Goal: Task Accomplishment & Management: Manage account settings

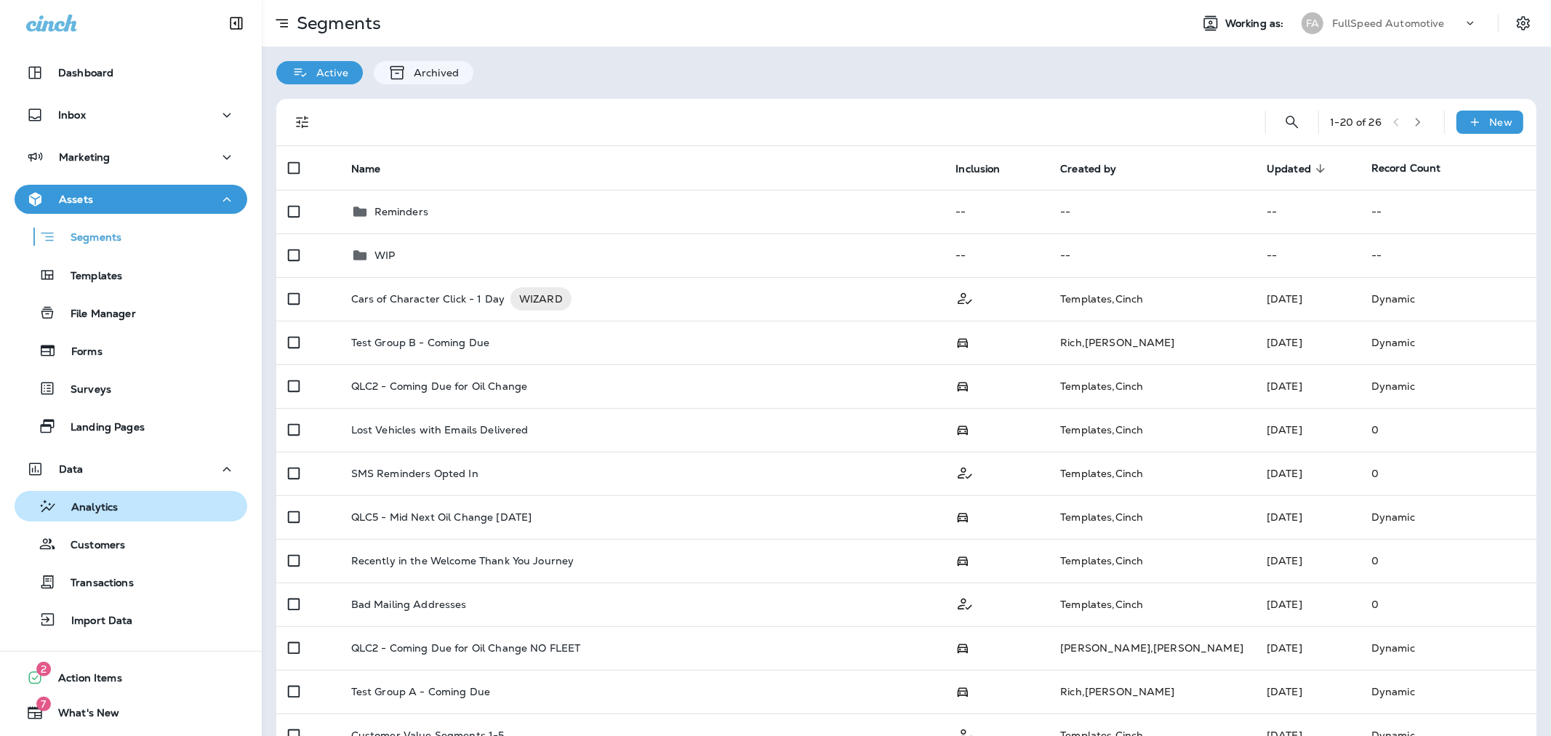
click at [132, 506] on div "Analytics" at bounding box center [130, 506] width 221 height 22
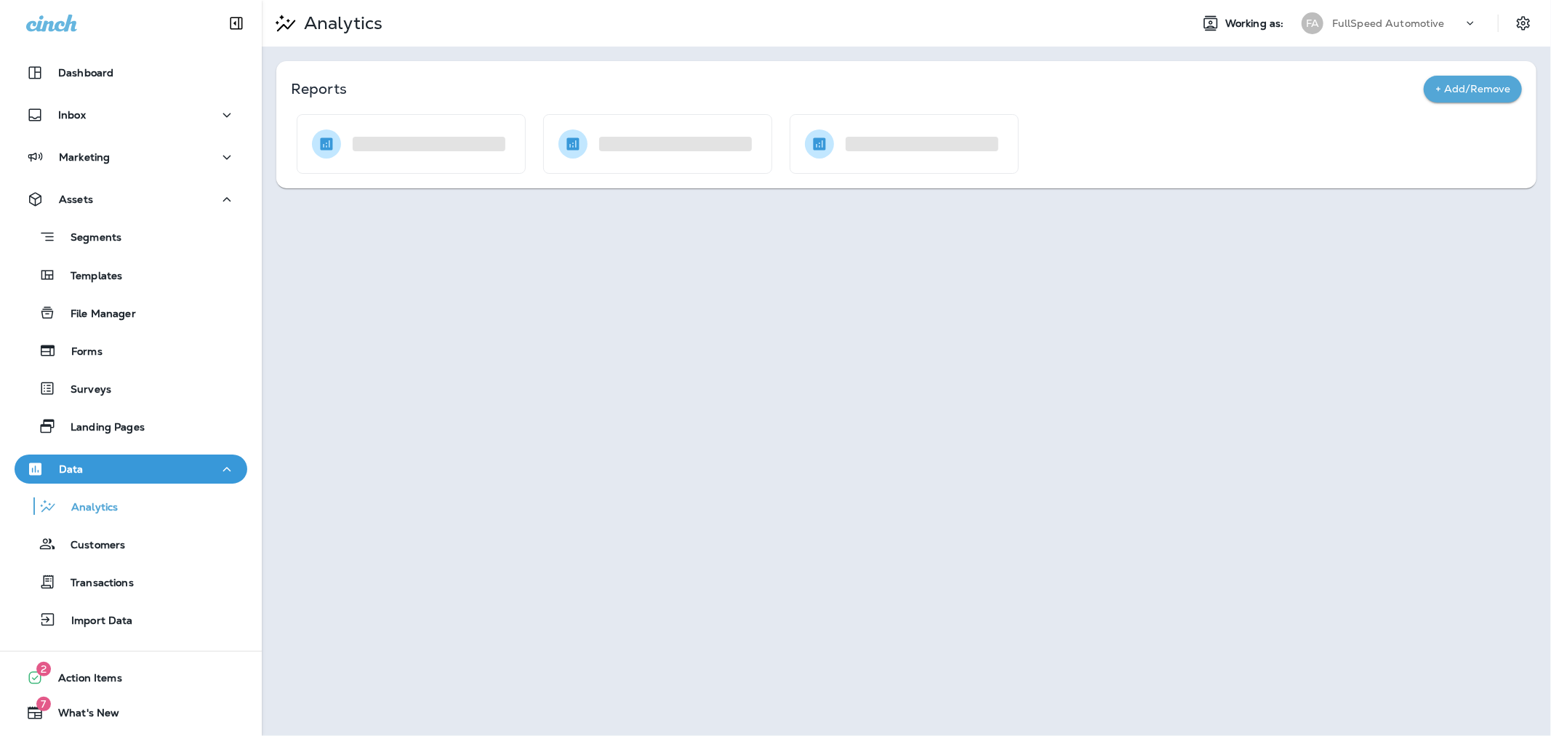
click at [1400, 17] on p "FullSpeed Automotive" at bounding box center [1388, 23] width 113 height 12
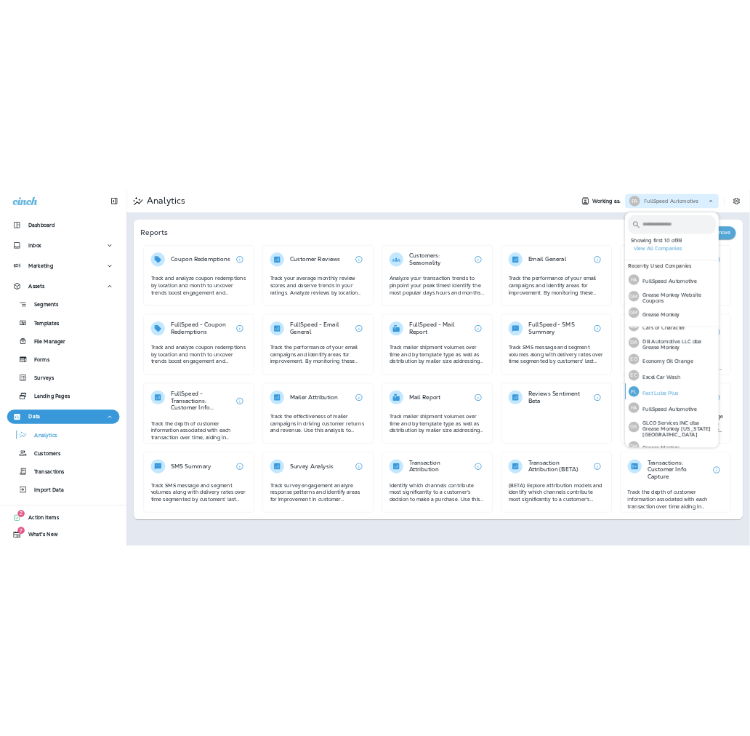
scroll to position [242, 0]
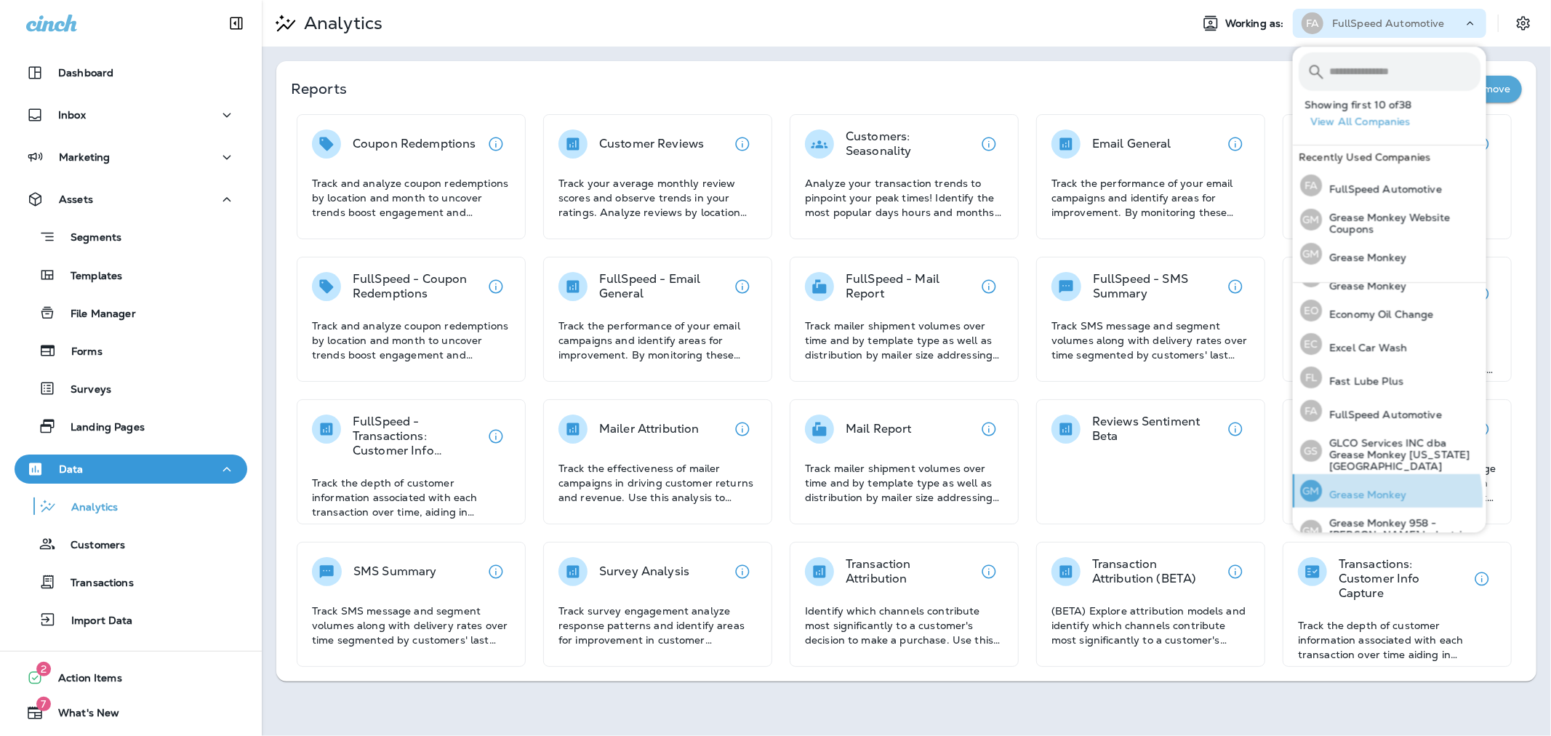
click at [1364, 489] on p "Grease Monkey" at bounding box center [1364, 495] width 84 height 12
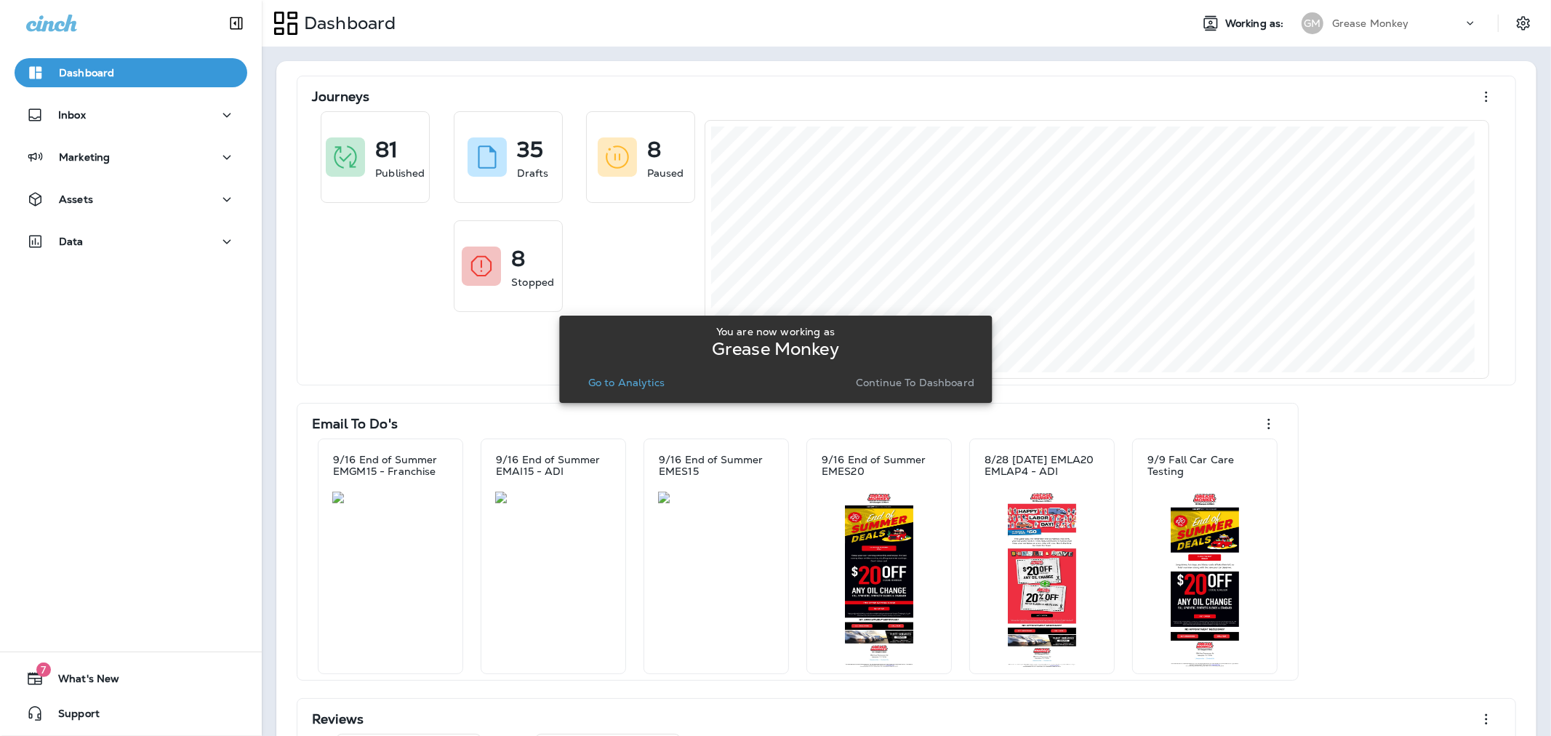
click at [912, 379] on p "Continue to Dashboard" at bounding box center [915, 383] width 119 height 12
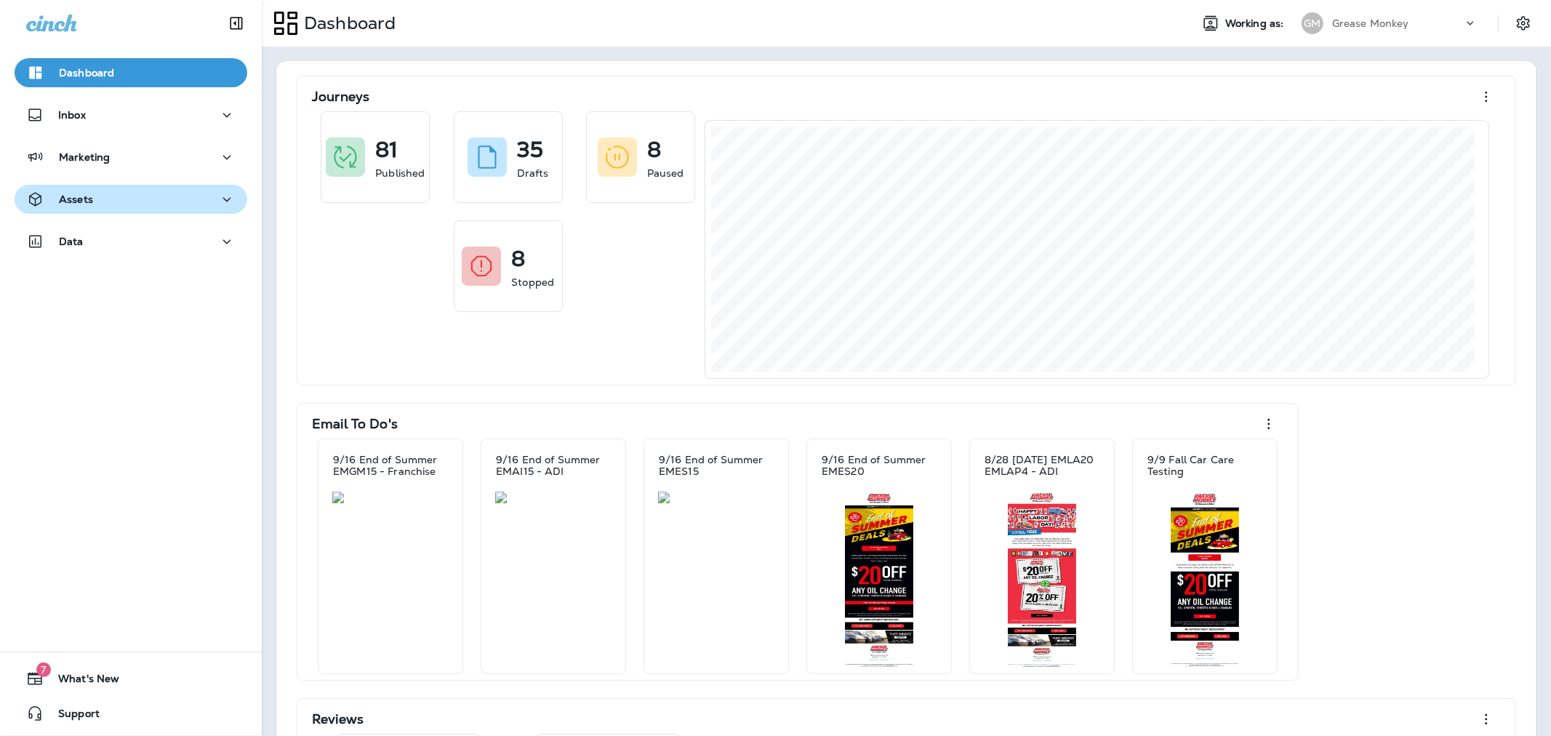
click at [120, 189] on button "Assets" at bounding box center [131, 199] width 233 height 29
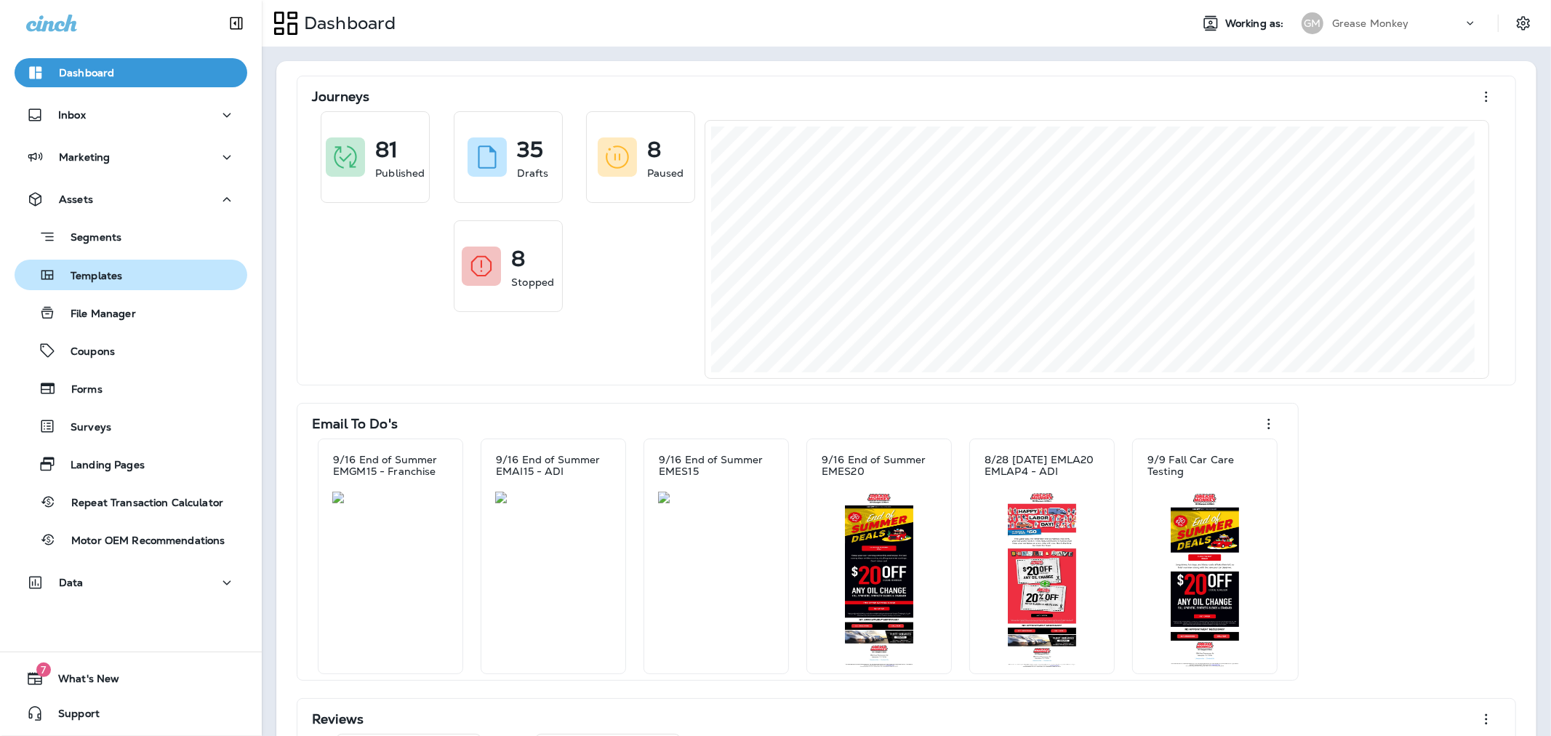
click at [143, 262] on button "Templates" at bounding box center [131, 275] width 233 height 31
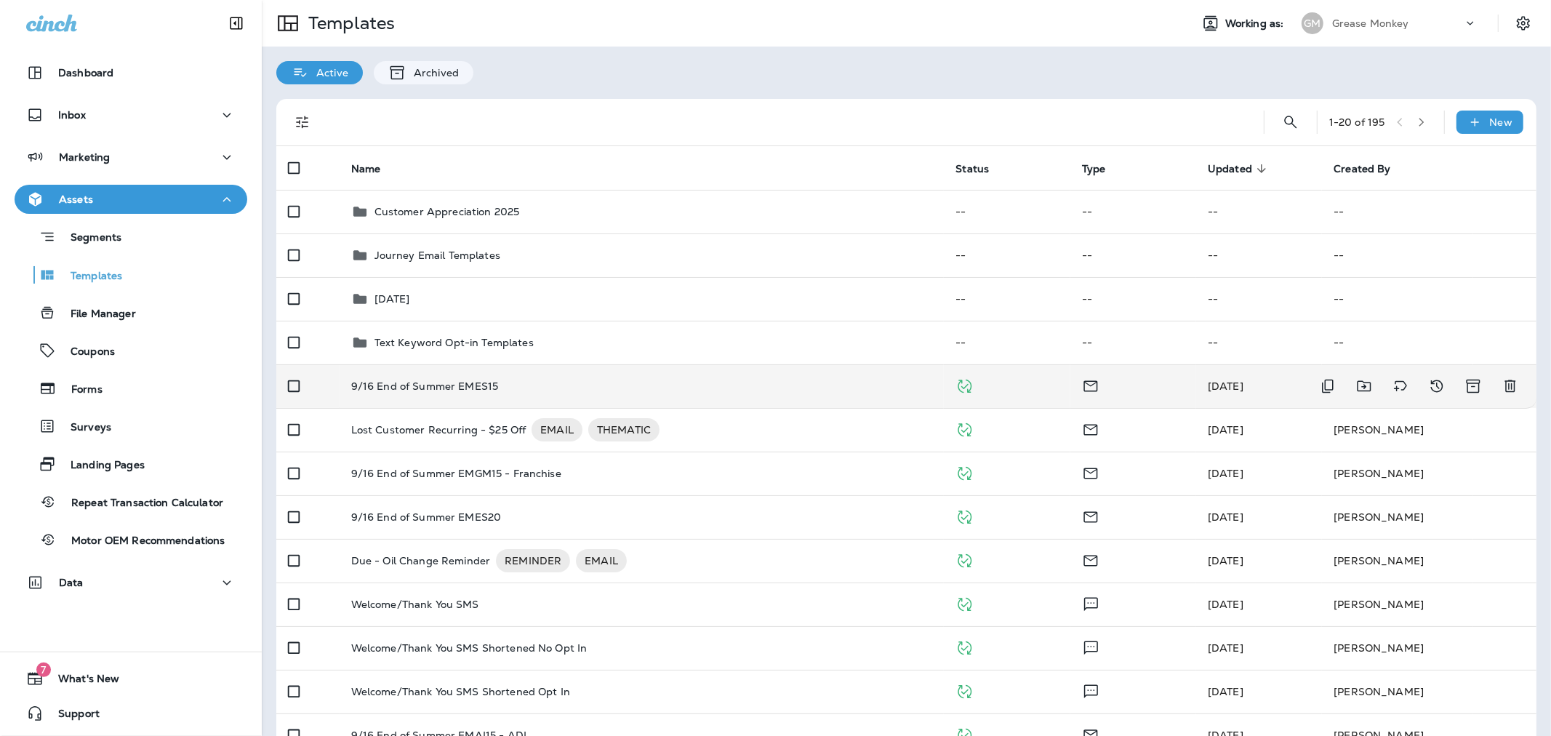
click at [605, 382] on div "9/16 End of Summer EMES15" at bounding box center [642, 386] width 582 height 12
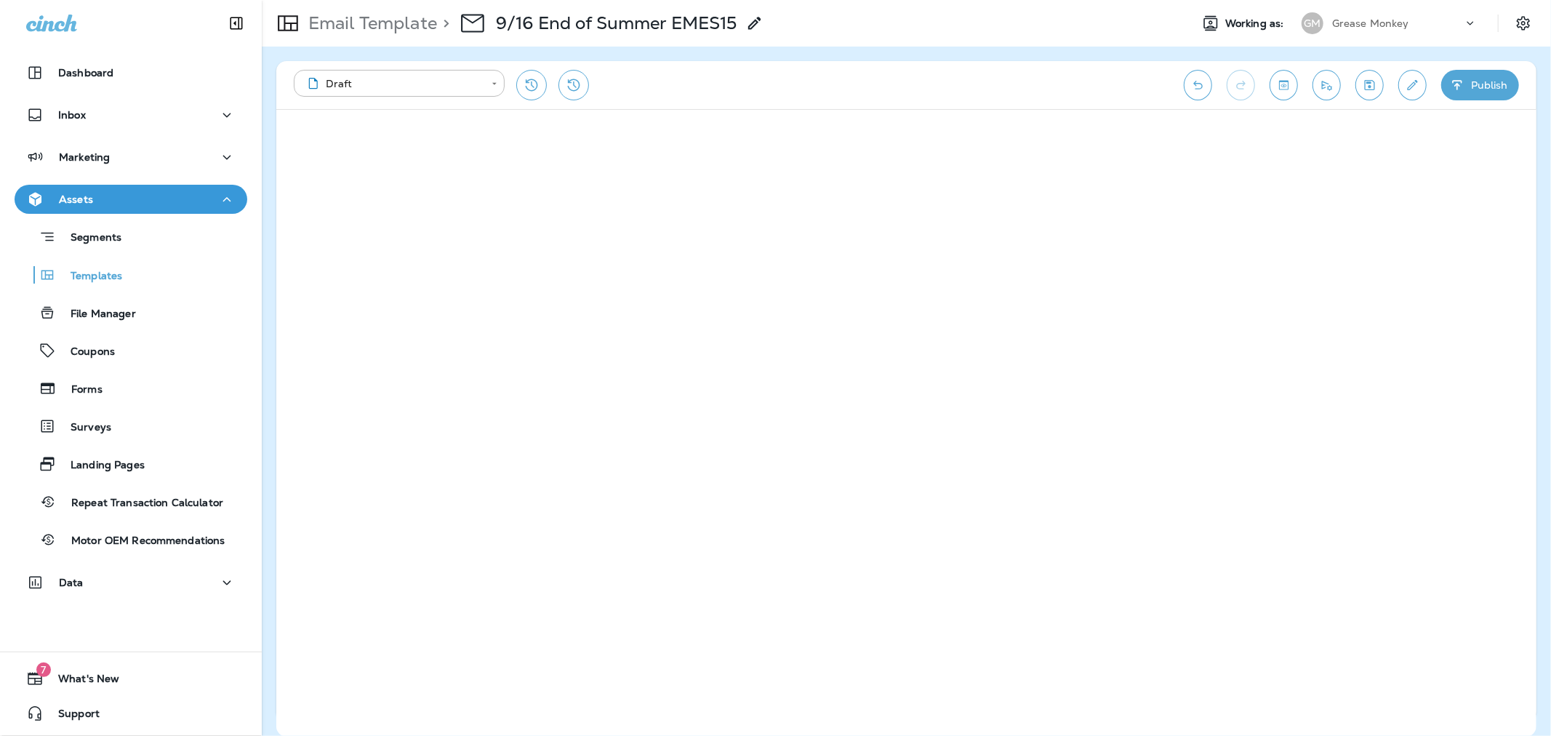
drag, startPoint x: 1035, startPoint y: 51, endPoint x: 974, endPoint y: 47, distance: 61.2
click at [974, 47] on div "**********" at bounding box center [906, 391] width 1289 height 689
click at [342, 25] on p "Email Template" at bounding box center [369, 23] width 135 height 22
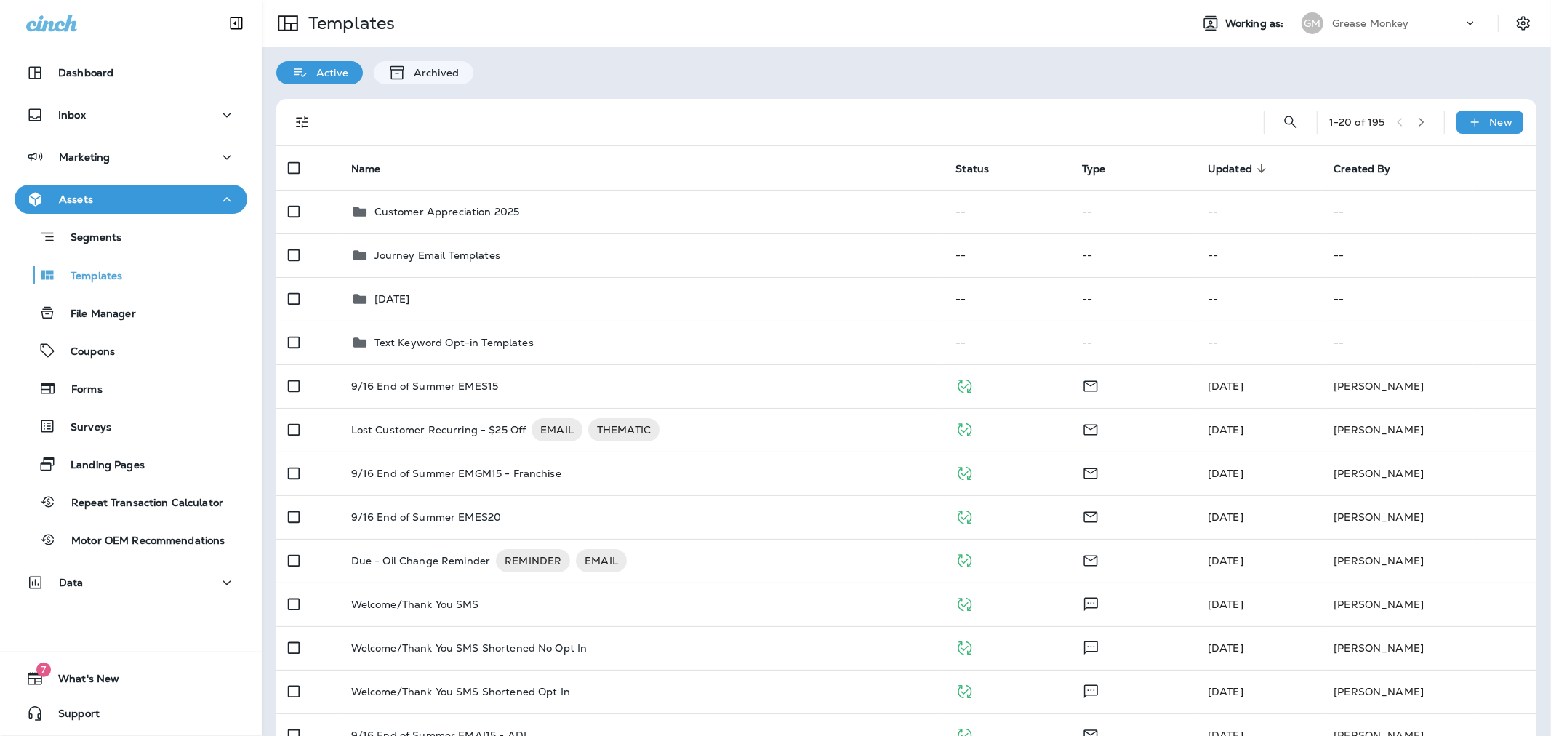
click at [618, 107] on div at bounding box center [785, 122] width 912 height 47
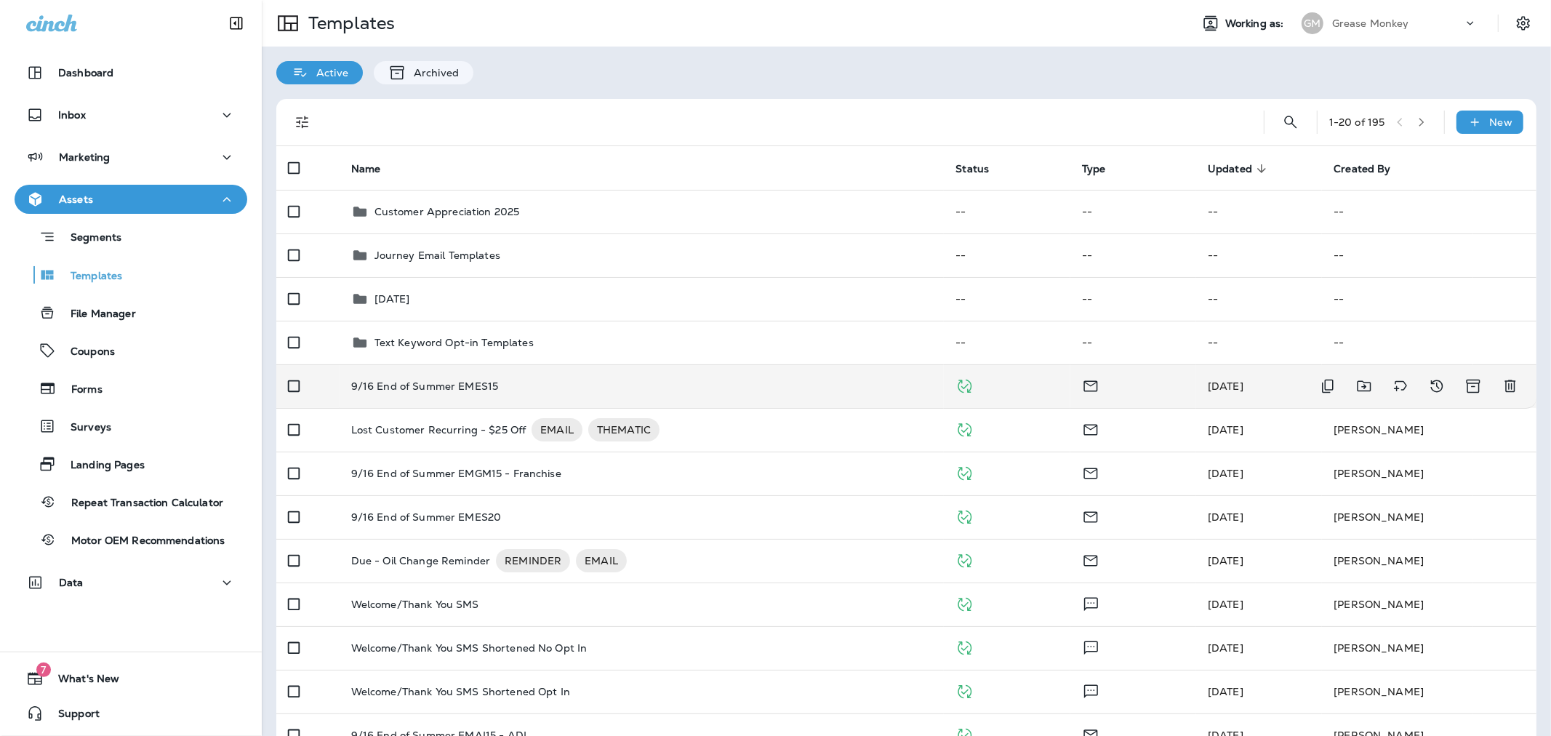
click at [557, 382] on div "9/16 End of Summer EMES15" at bounding box center [642, 386] width 582 height 12
click at [480, 382] on p "9/16 End of Summer EMES15" at bounding box center [425, 386] width 148 height 12
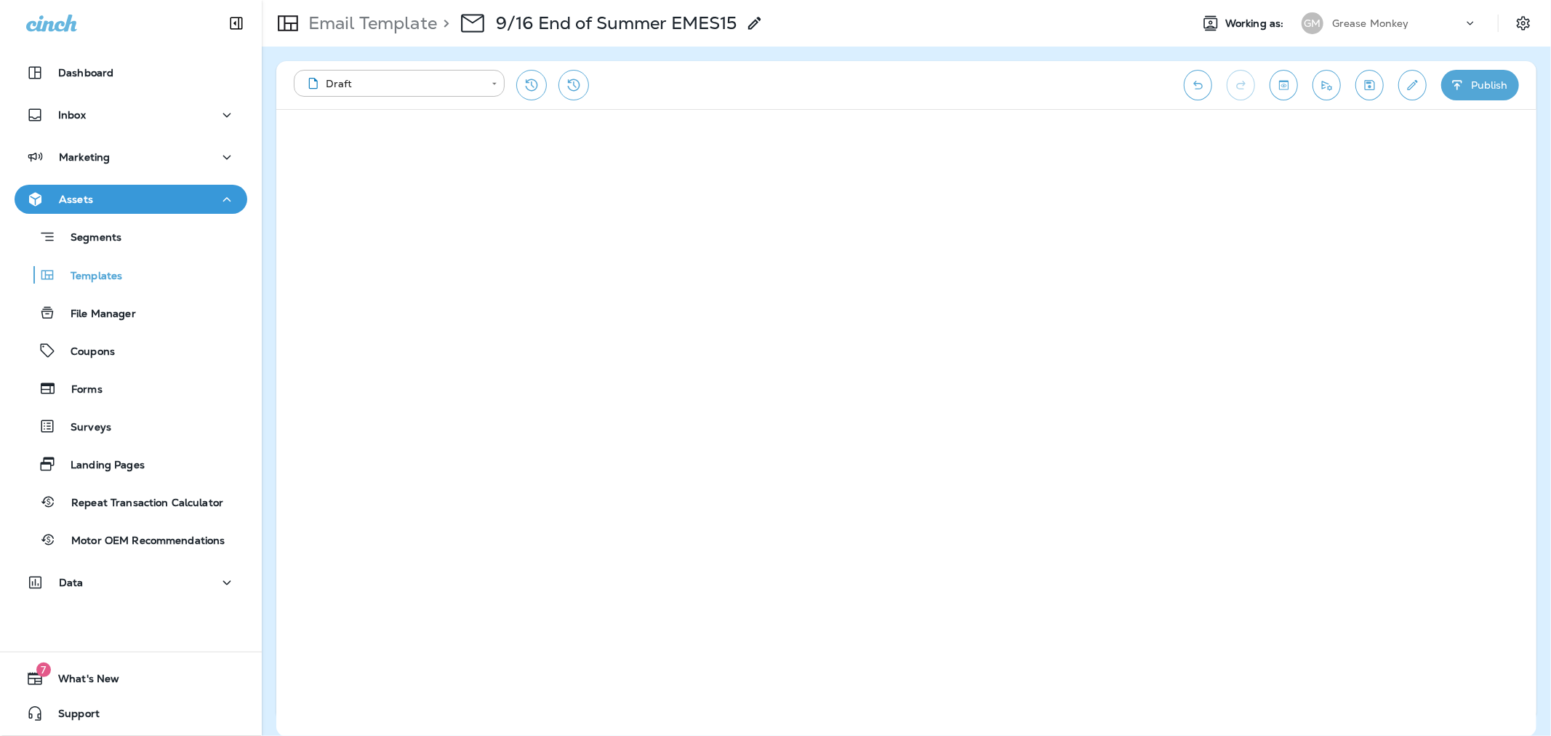
click at [367, 28] on p "Email Template" at bounding box center [369, 23] width 135 height 22
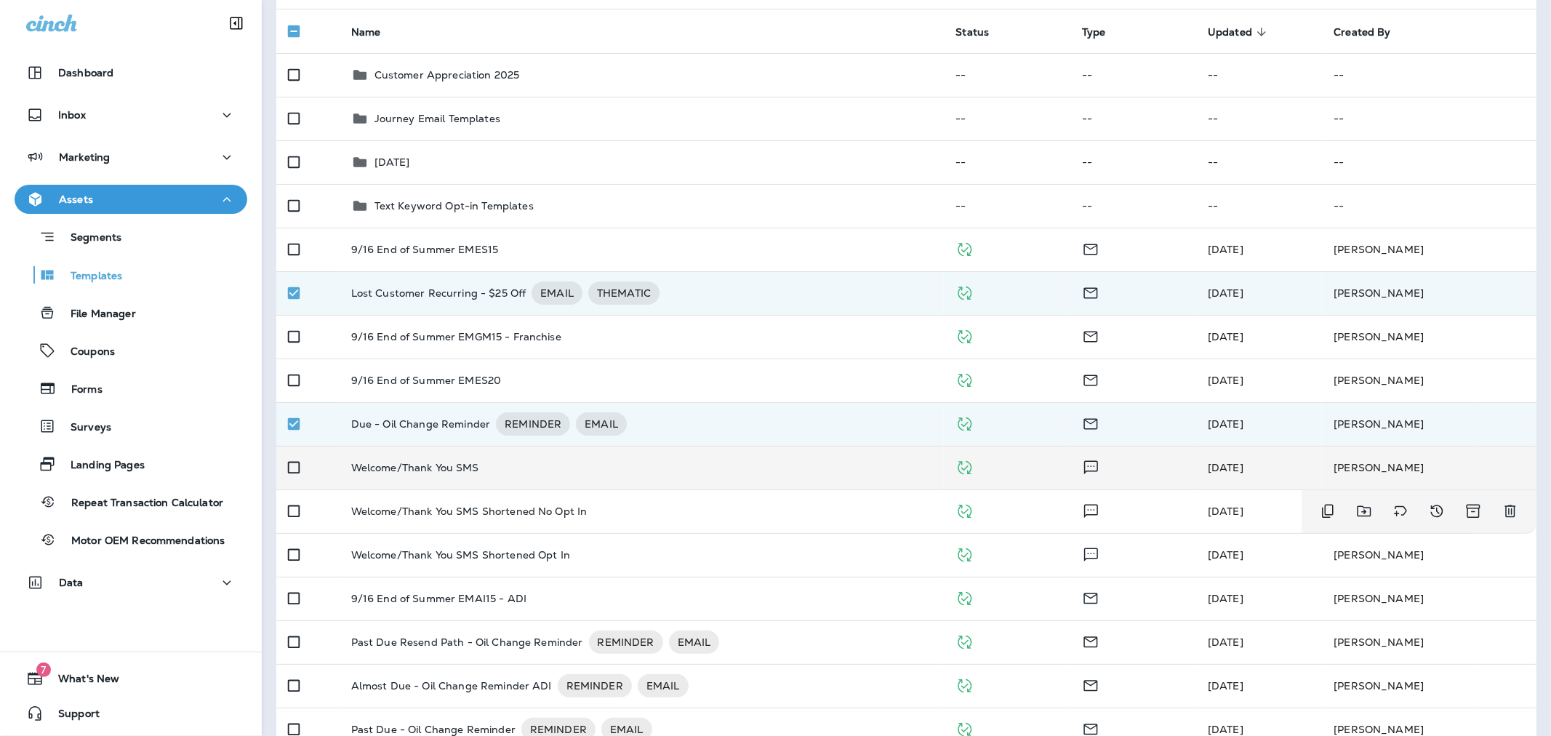
scroll to position [161, 0]
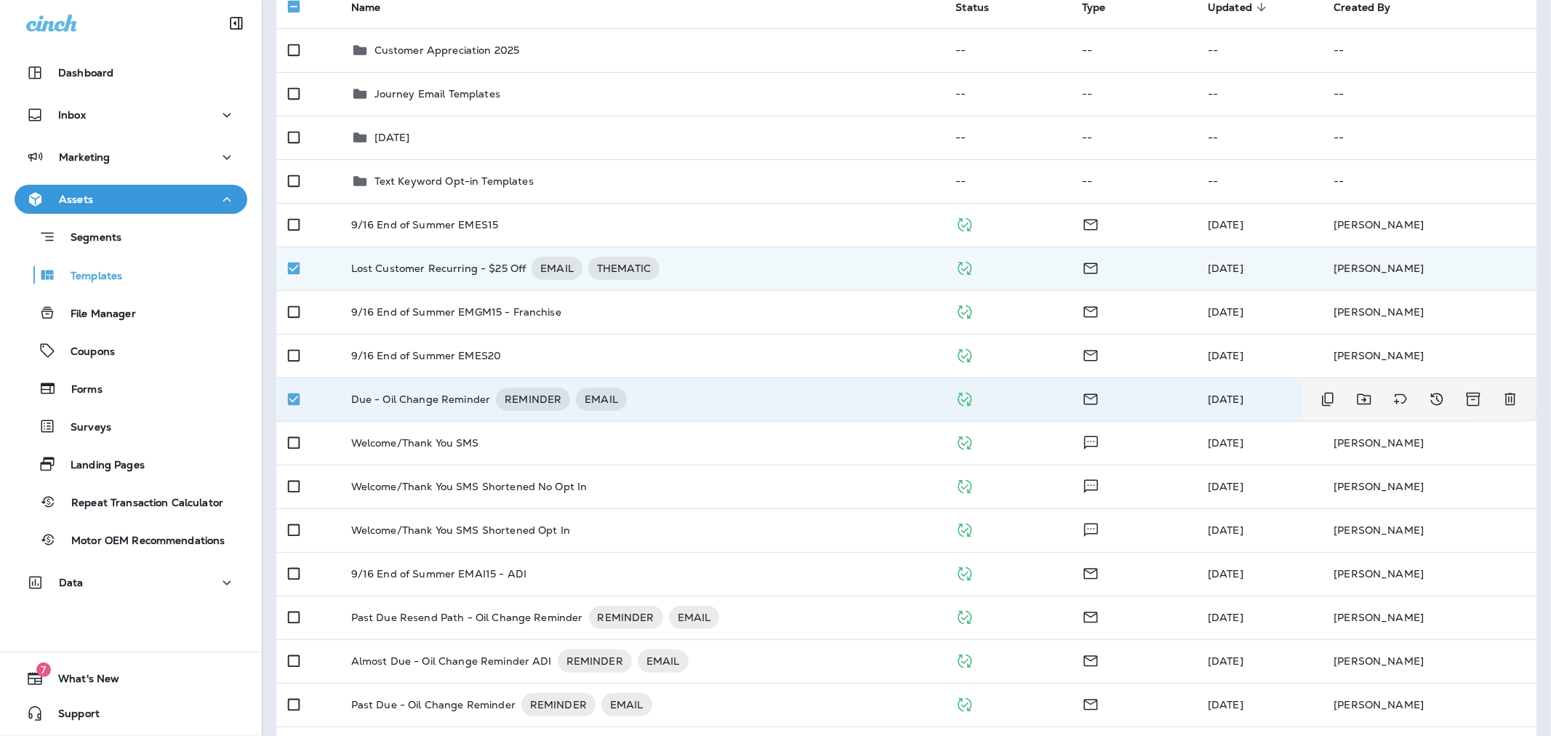
click at [428, 409] on p "Due - Oil Change Reminder" at bounding box center [421, 399] width 140 height 23
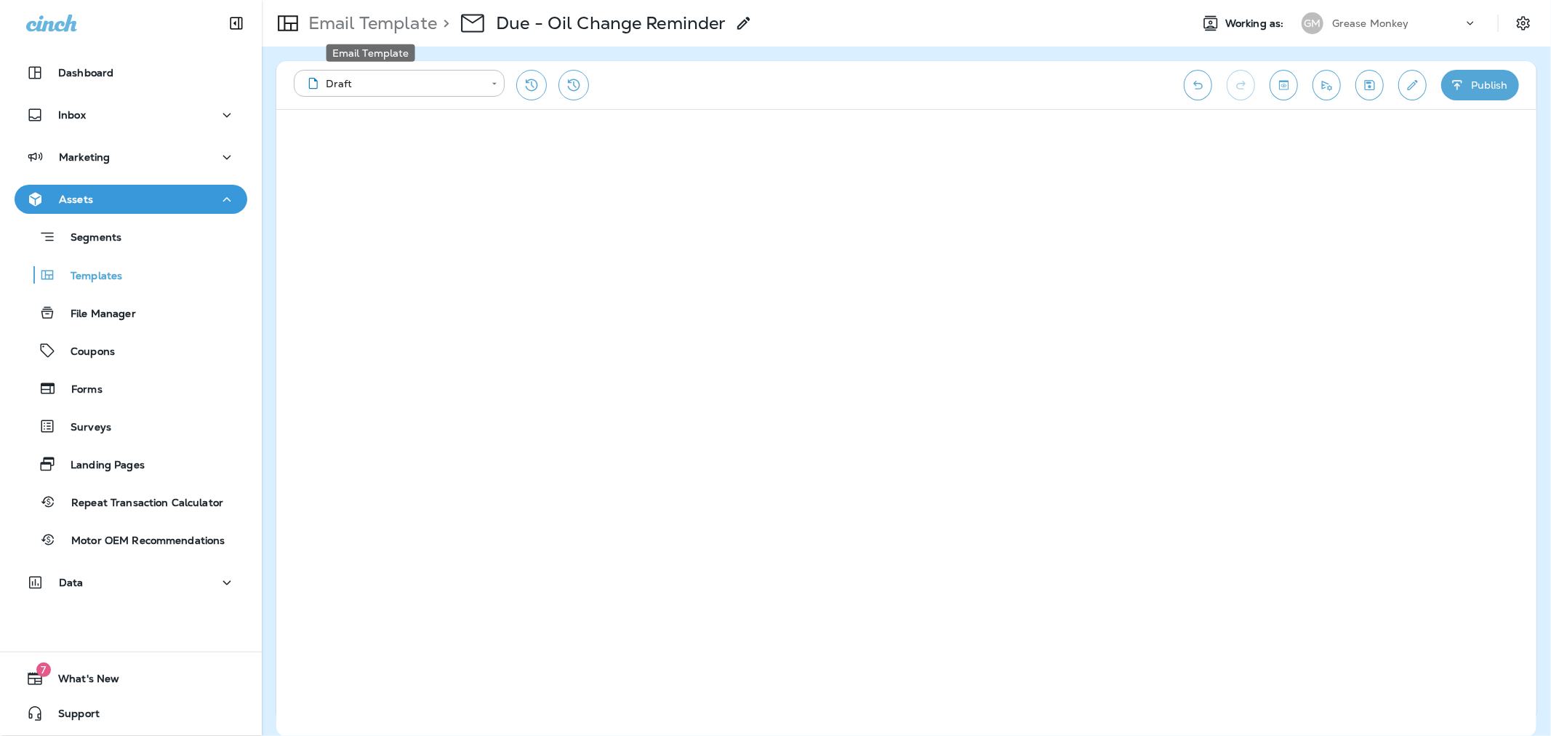
click at [367, 25] on p "Email Template" at bounding box center [369, 23] width 135 height 22
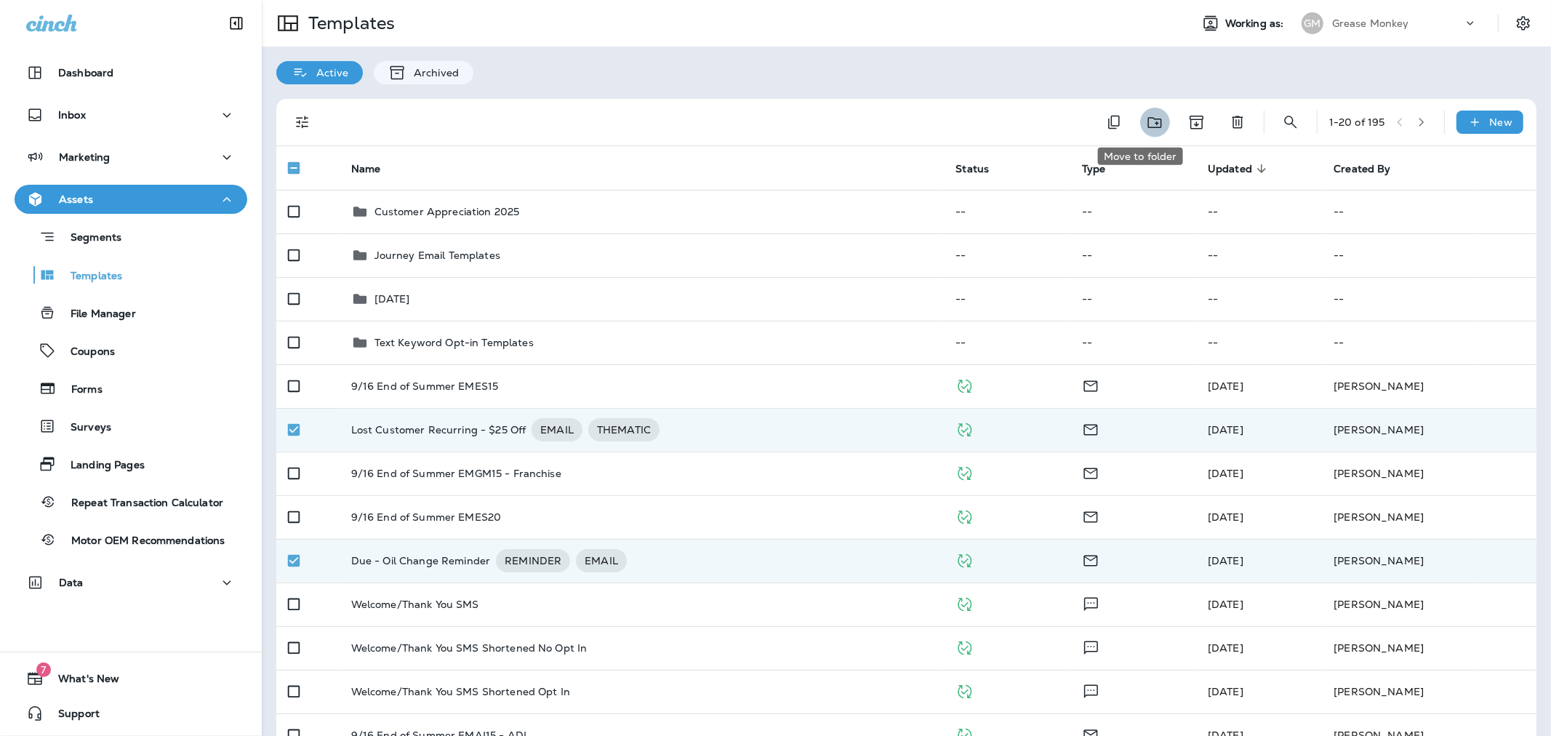
click at [750, 124] on icon "Move to folder" at bounding box center [1155, 122] width 18 height 18
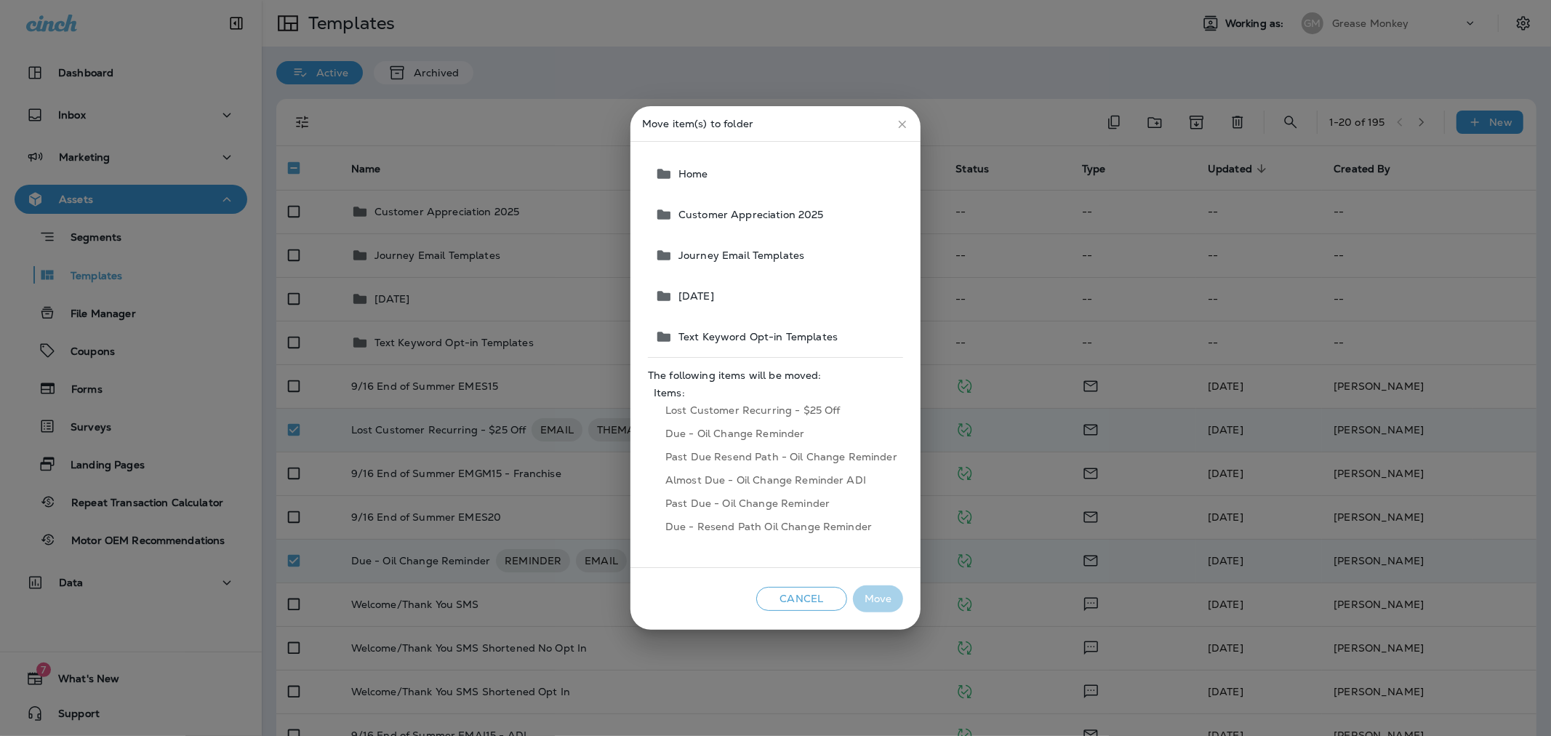
click at [750, 255] on span "Journey Email Templates" at bounding box center [739, 255] width 132 height 12
click at [750, 580] on div "Cancel Move" at bounding box center [775, 599] width 290 height 62
click at [750, 593] on button "Move" at bounding box center [878, 598] width 50 height 27
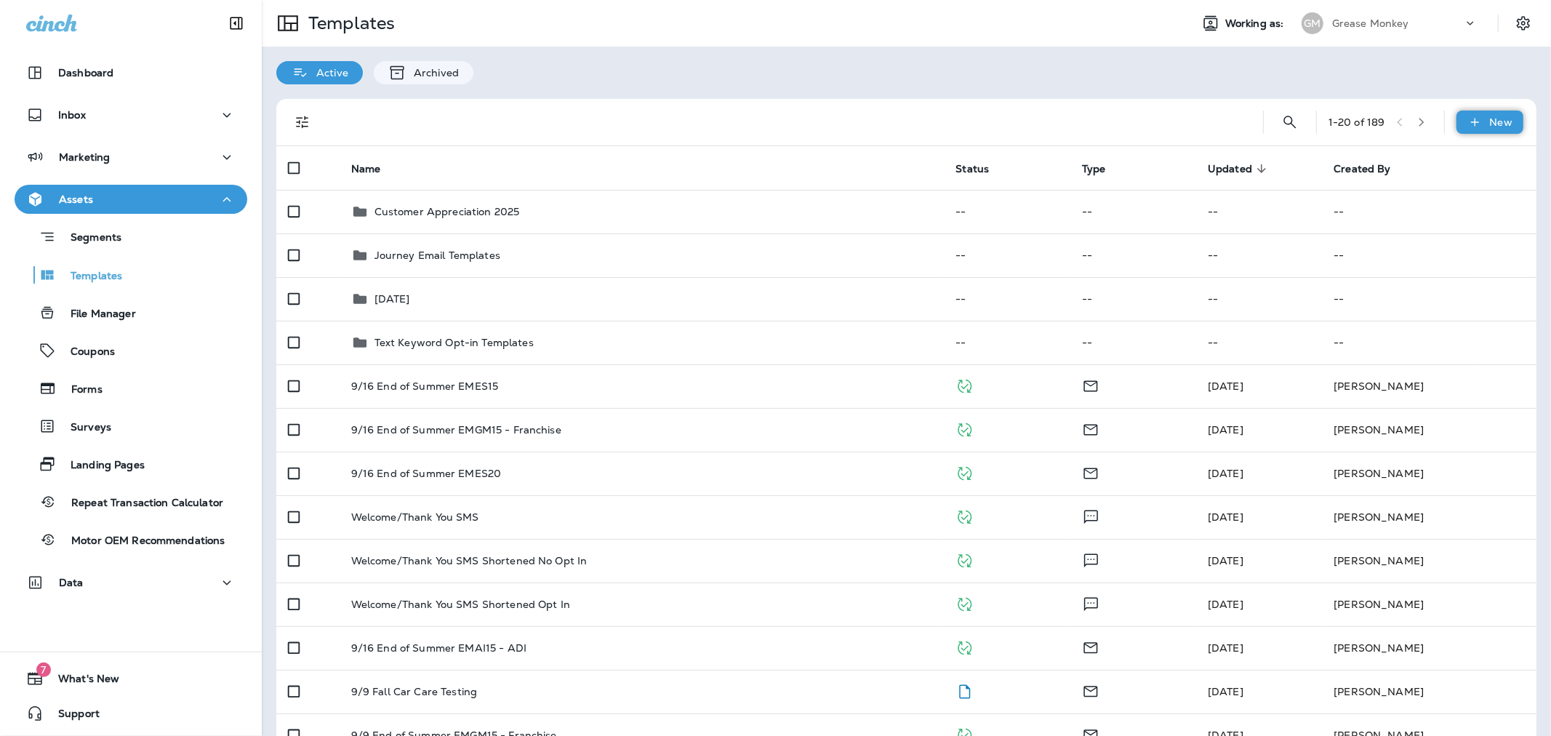
click at [750, 125] on div "New" at bounding box center [1489, 122] width 67 height 23
click at [750, 190] on li "New Folder" at bounding box center [1480, 194] width 123 height 35
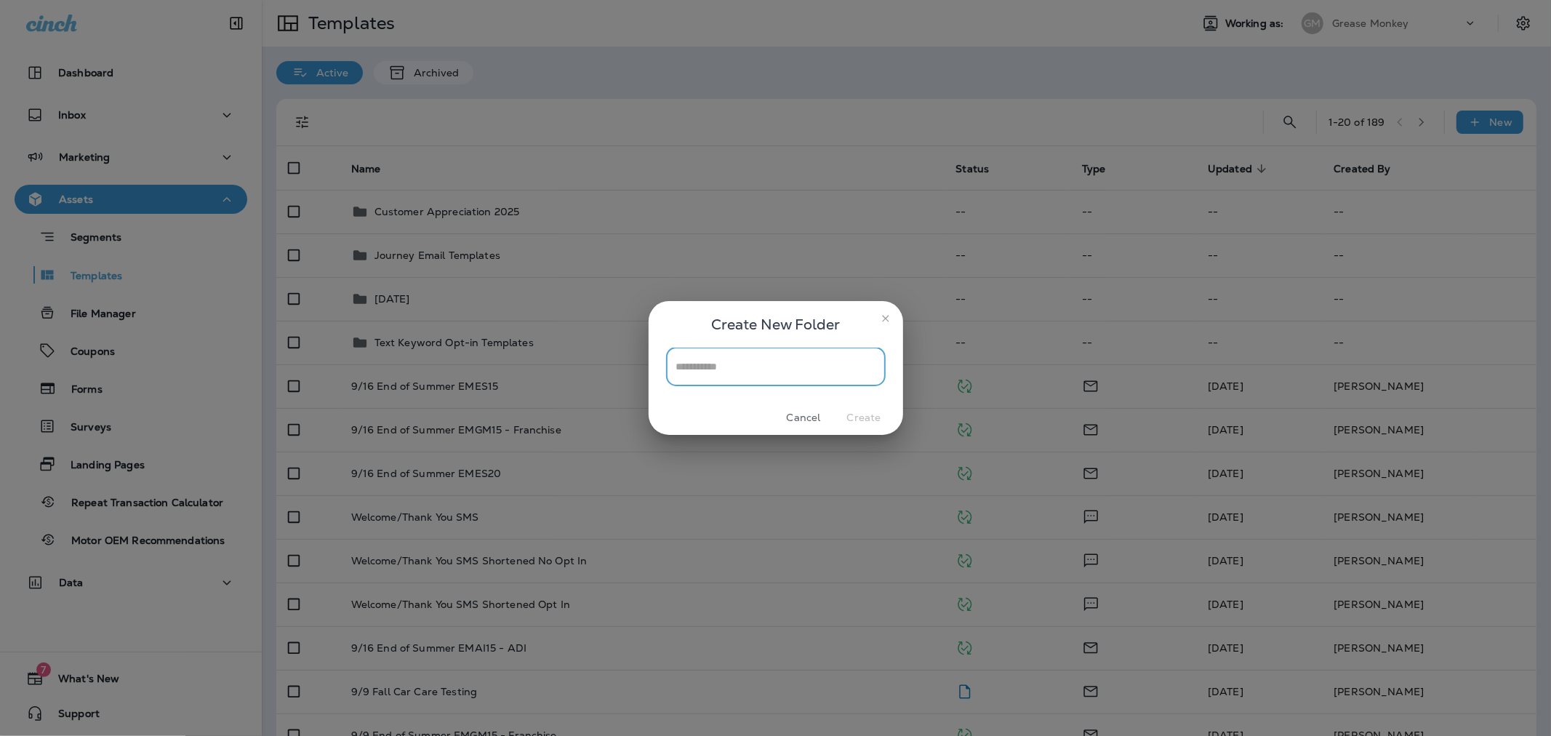
click at [750, 378] on input "text" at bounding box center [776, 367] width 220 height 39
type input "*"
type input "**********"
click at [750, 411] on button "Create" at bounding box center [864, 417] width 55 height 23
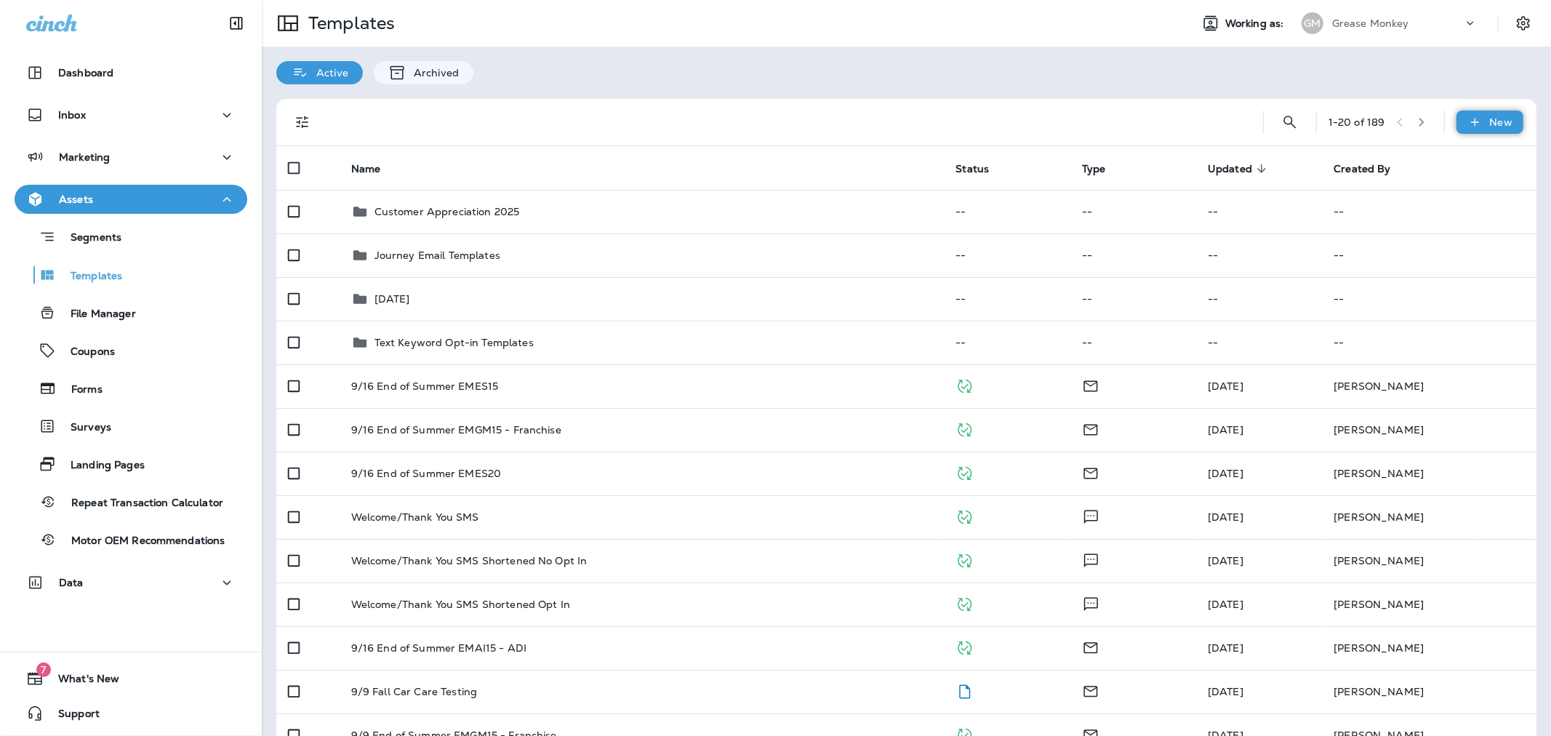
click at [750, 125] on div "New" at bounding box center [1489, 122] width 67 height 23
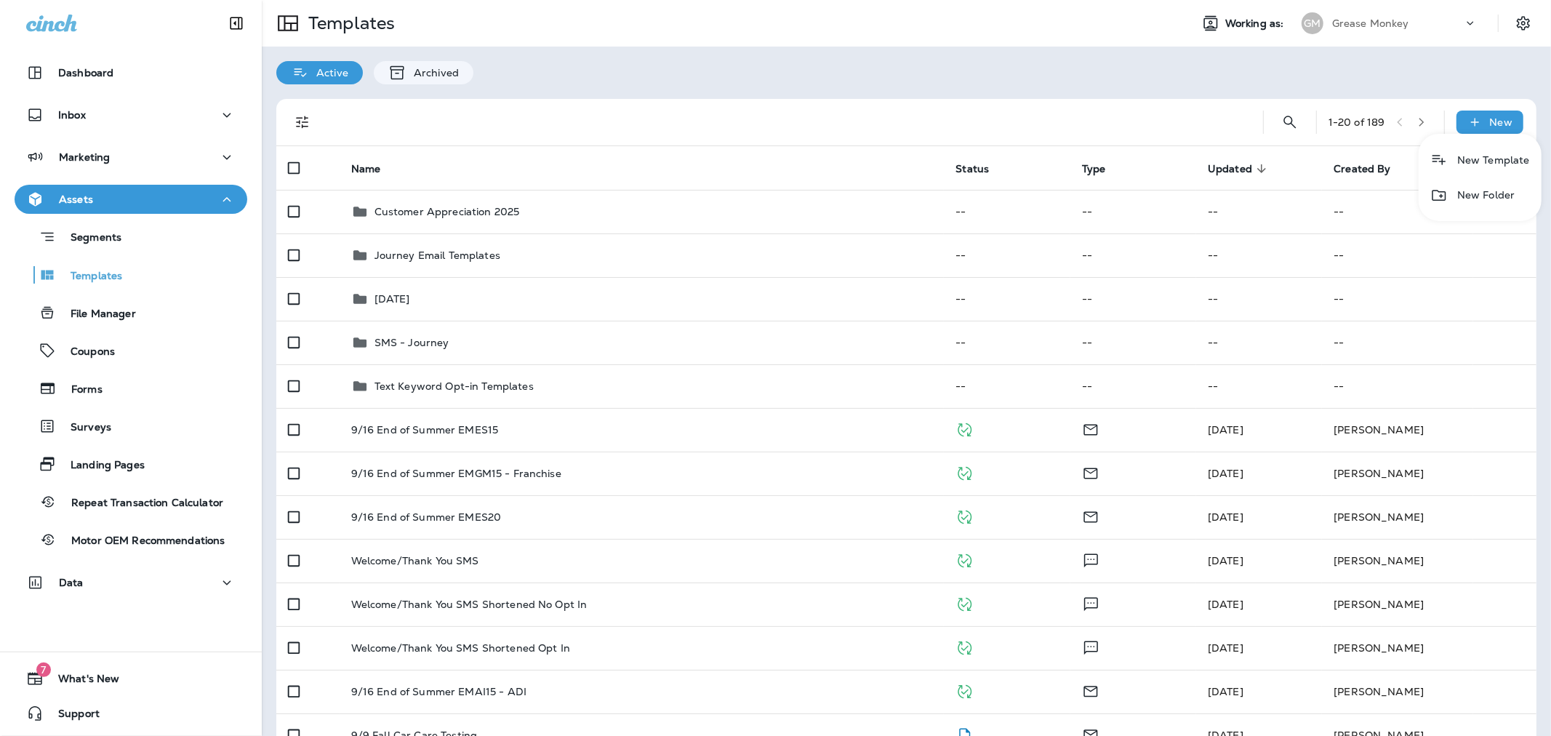
click at [750, 190] on li "New Folder" at bounding box center [1480, 194] width 123 height 35
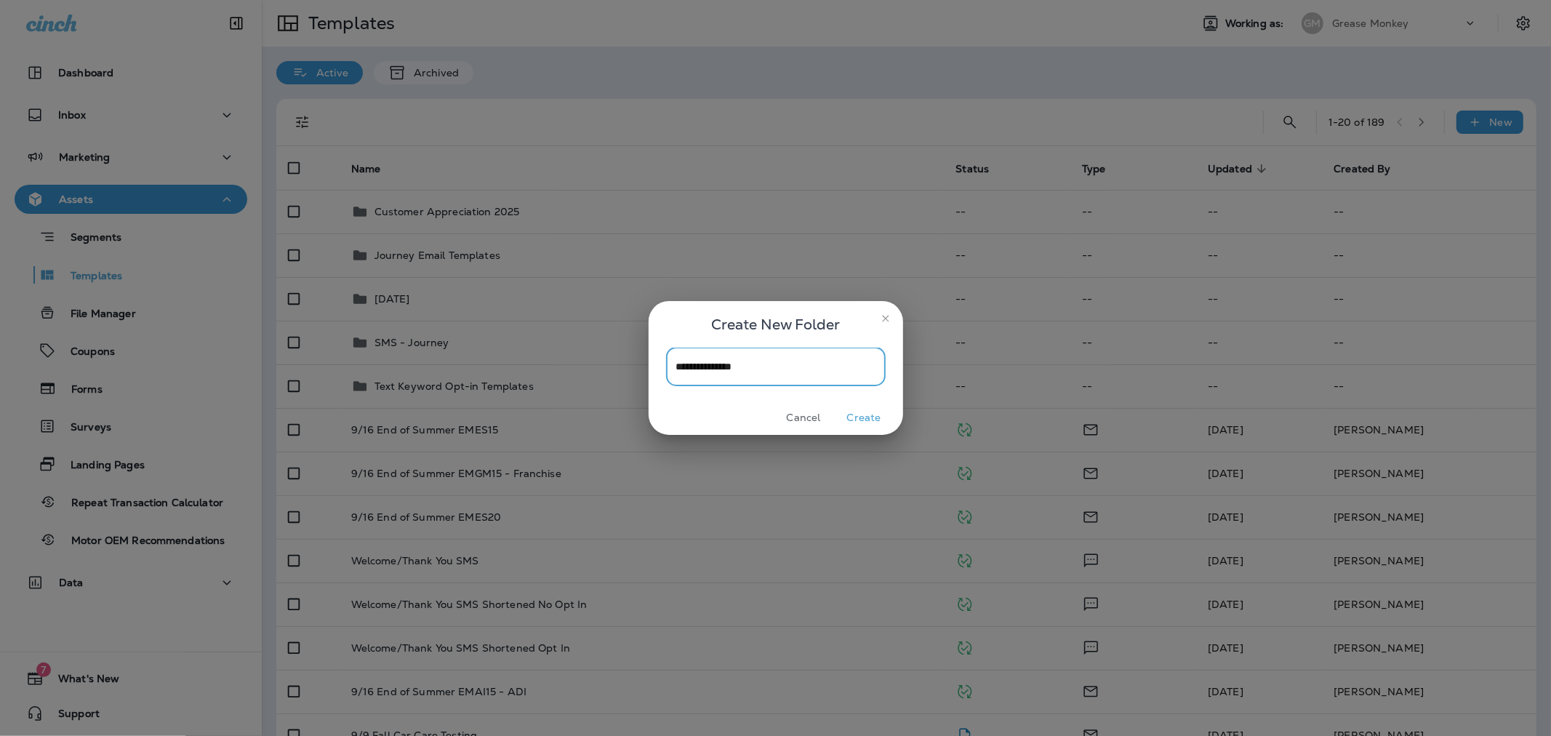
type input "**********"
click at [750, 412] on button "Create" at bounding box center [864, 417] width 55 height 23
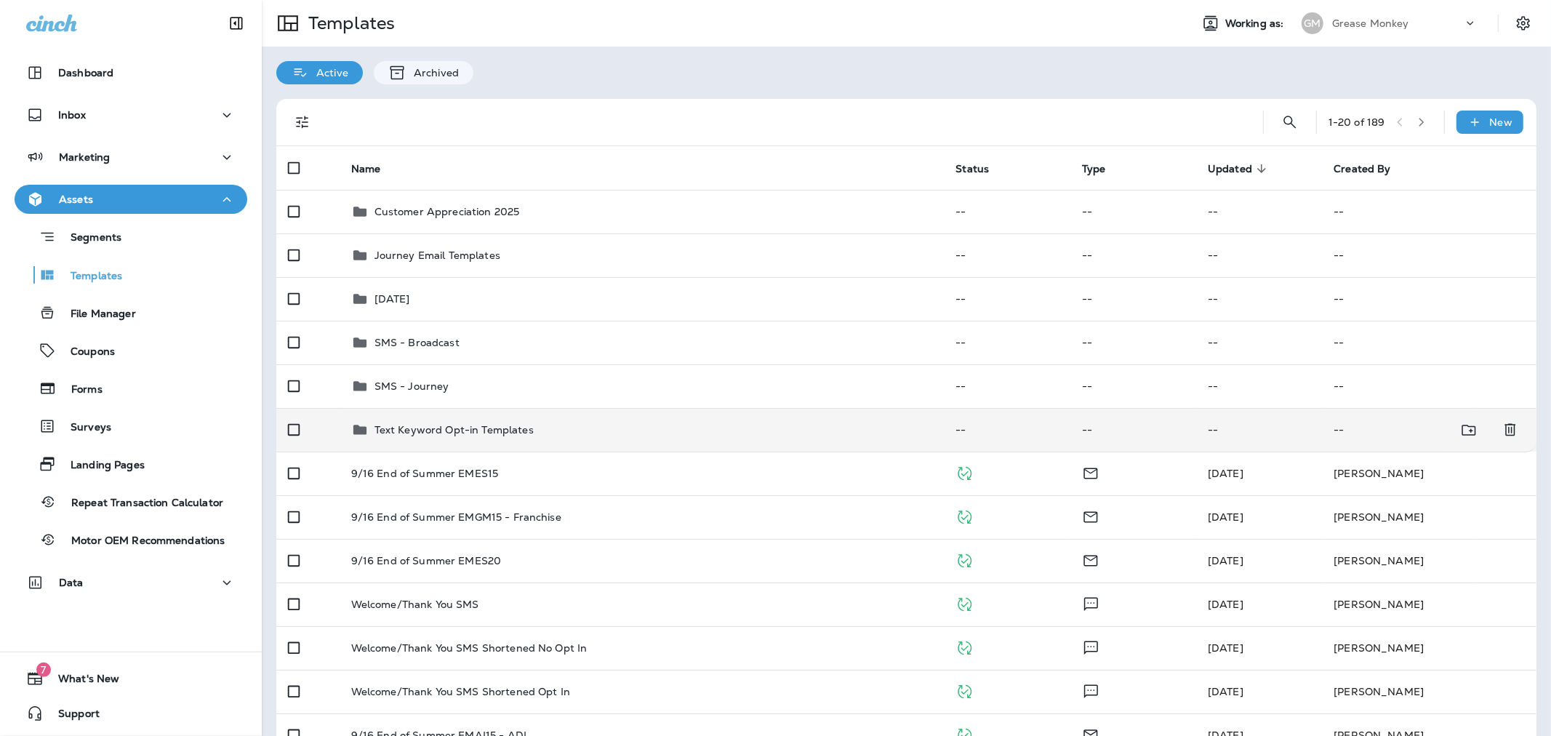
click at [462, 438] on td "Text Keyword Opt-in Templates" at bounding box center [642, 430] width 605 height 44
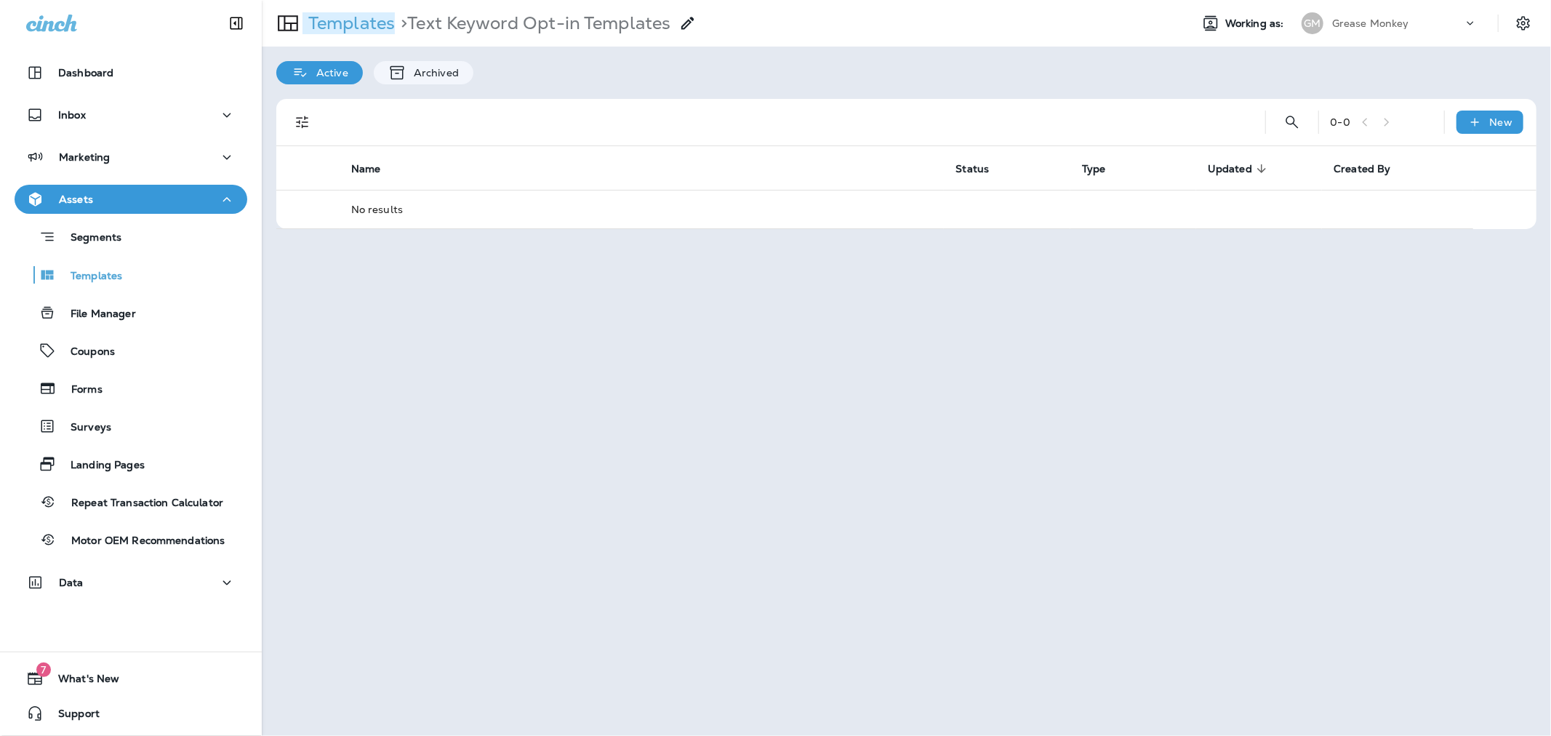
click at [353, 20] on p "Templates" at bounding box center [348, 23] width 92 height 22
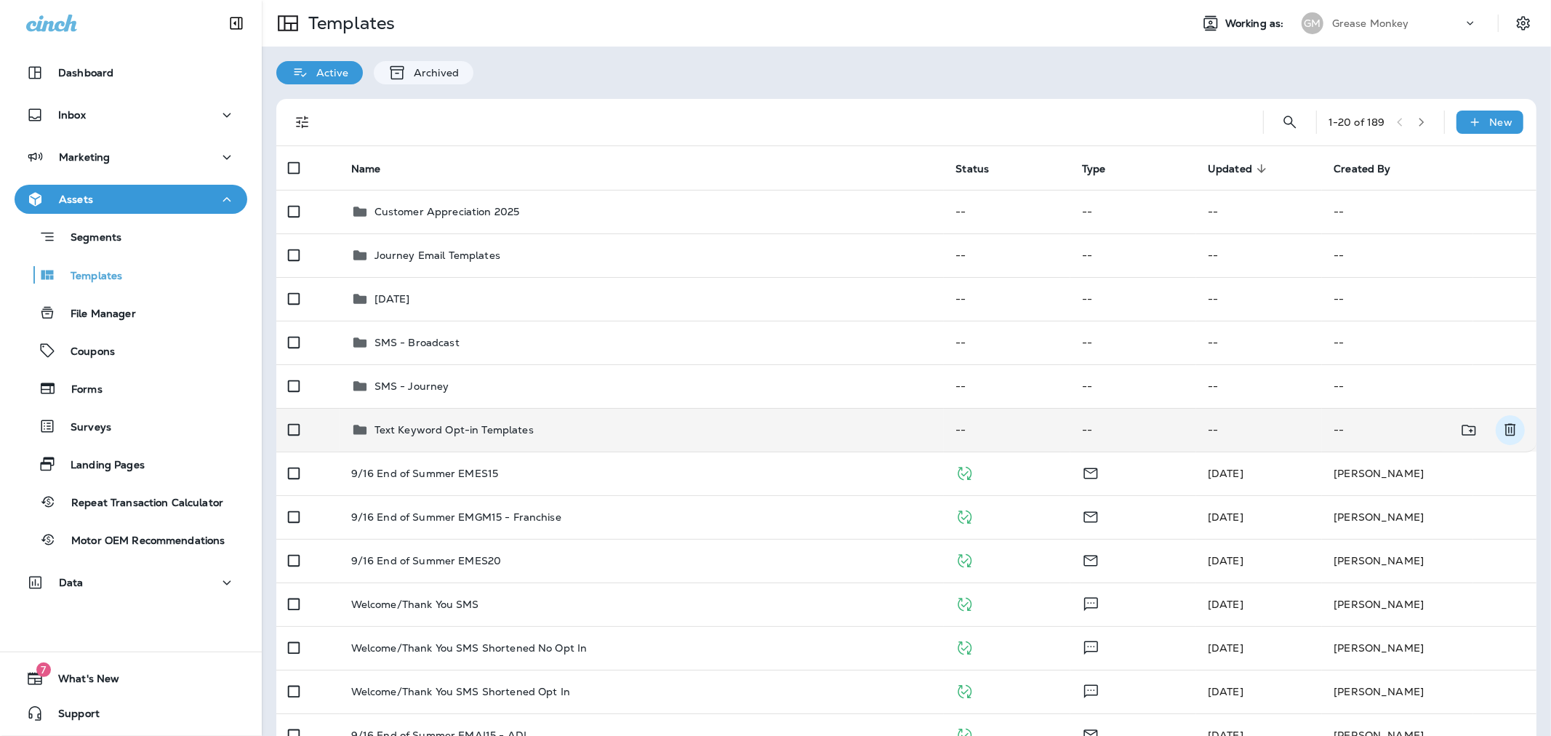
click at [750, 430] on icon "Delete" at bounding box center [1509, 429] width 17 height 17
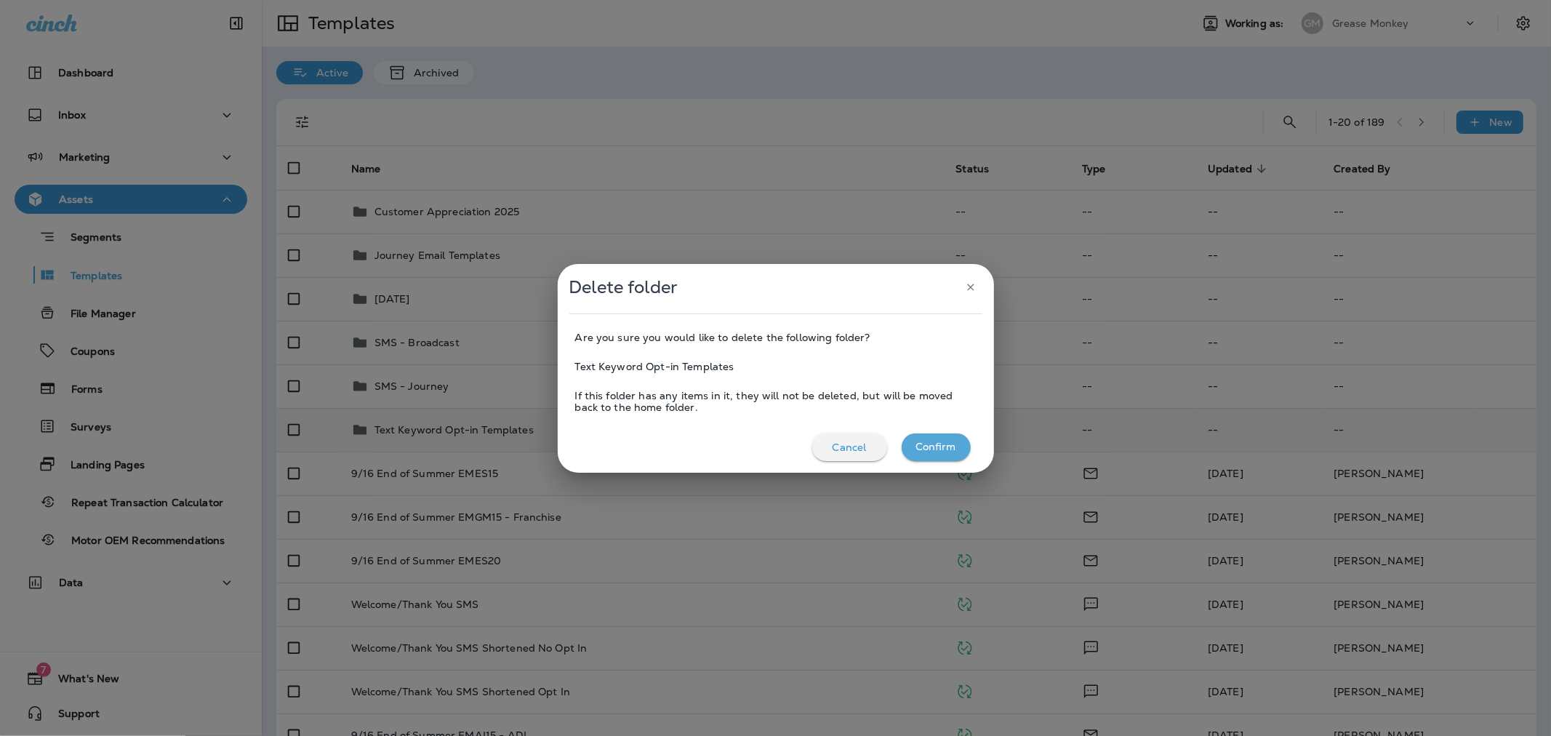
click at [750, 451] on button "Confirm" at bounding box center [936, 447] width 69 height 28
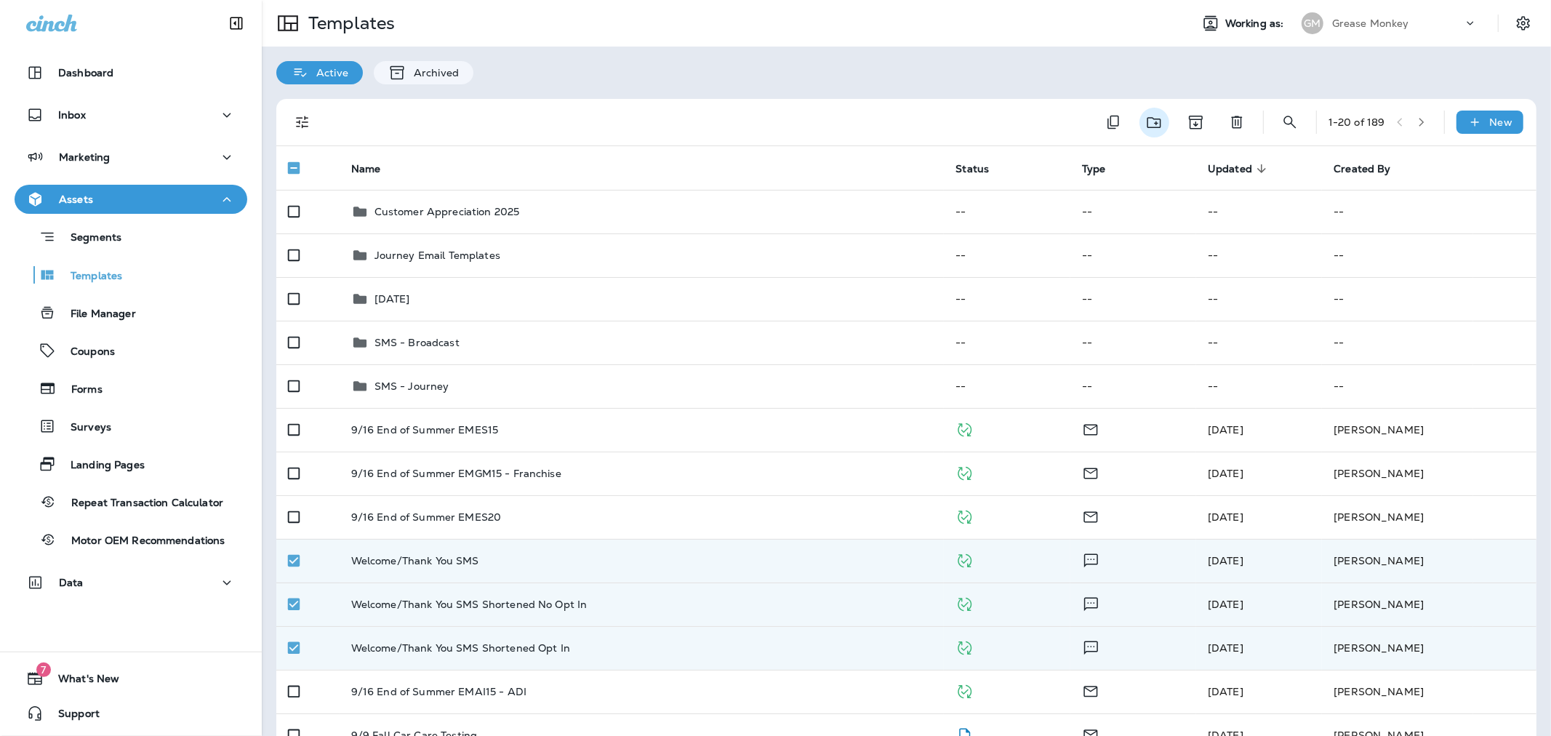
click at [750, 121] on button "Move to folder" at bounding box center [1154, 123] width 30 height 30
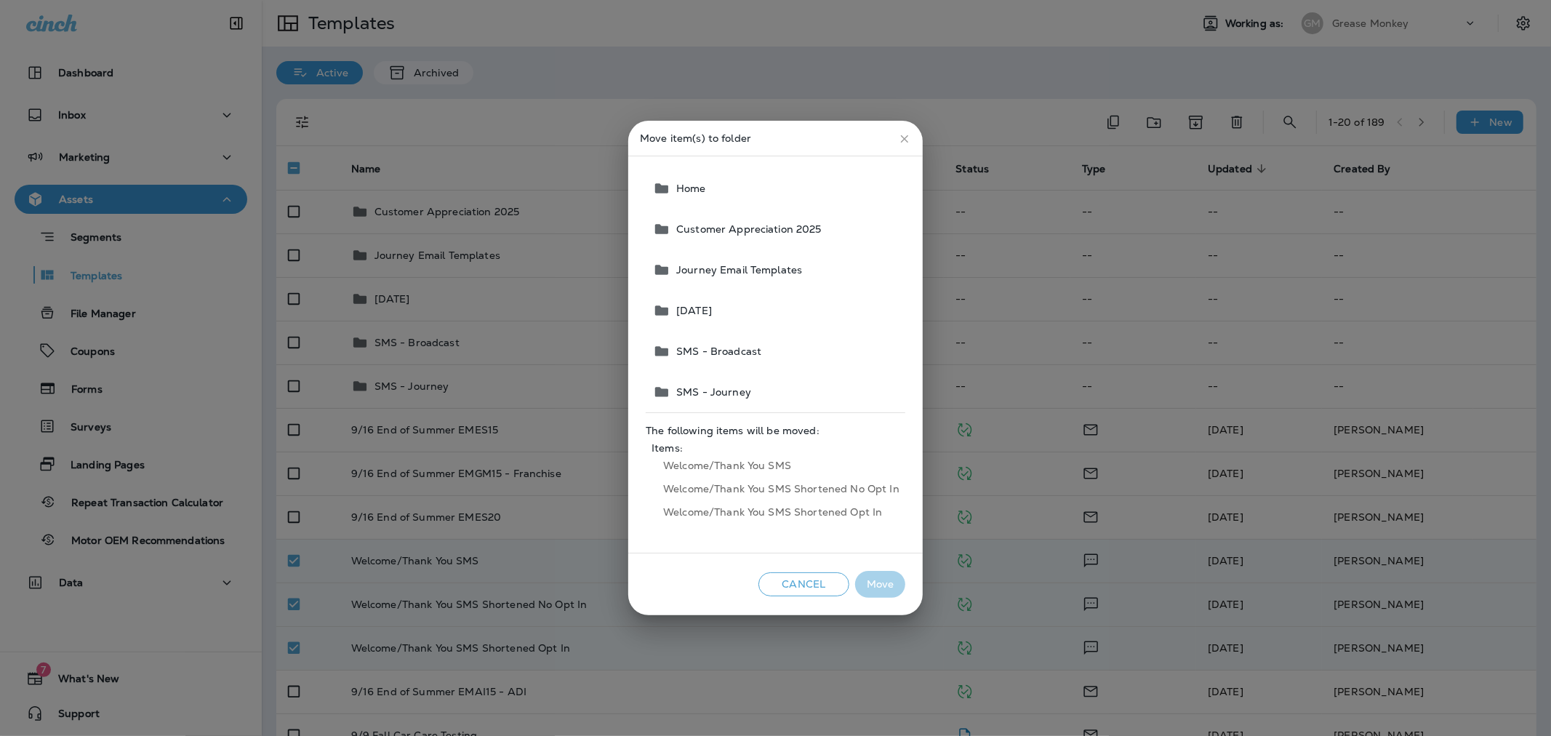
click at [747, 390] on span "SMS - Journey" at bounding box center [710, 392] width 81 height 12
click at [750, 576] on button "Move" at bounding box center [880, 584] width 50 height 27
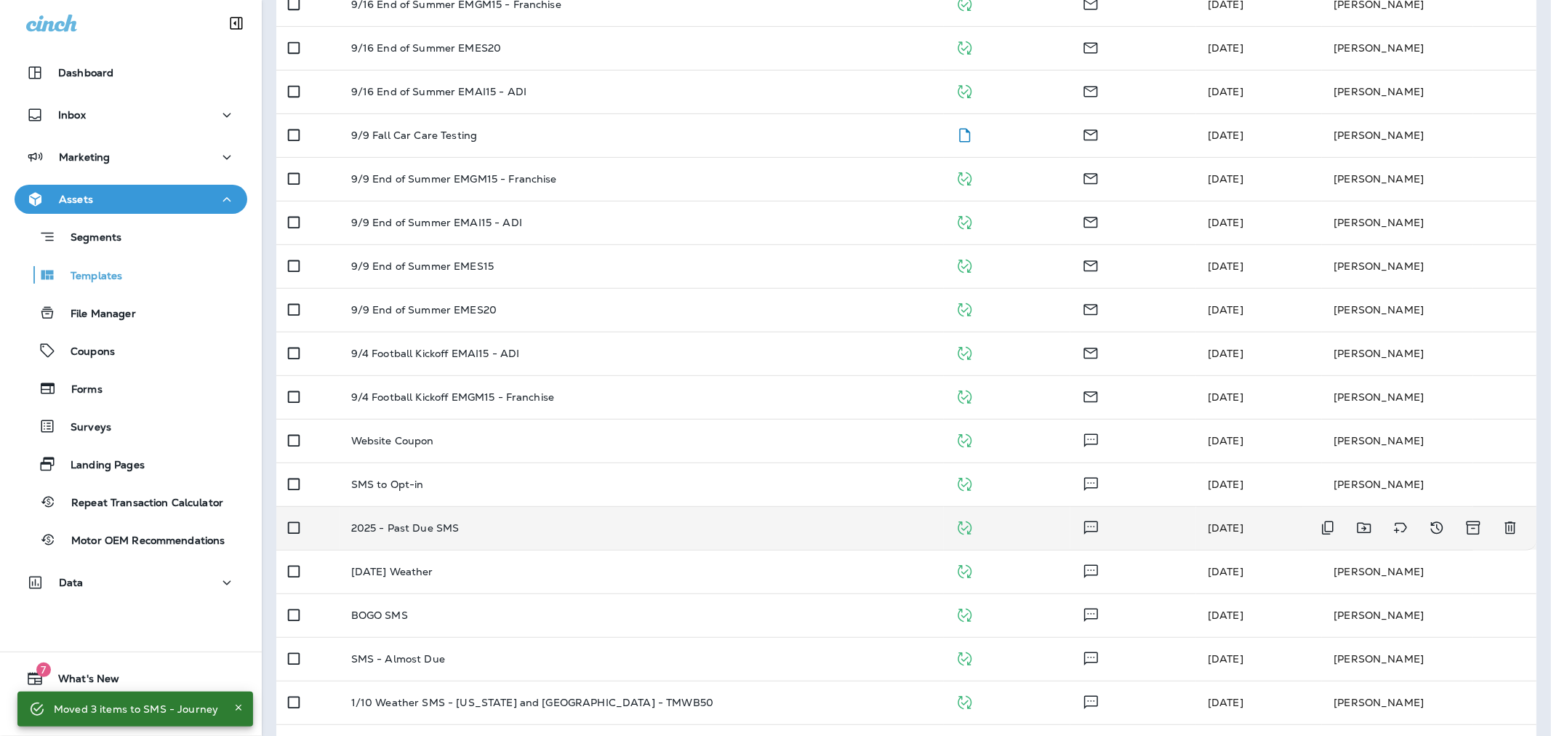
scroll to position [484, 0]
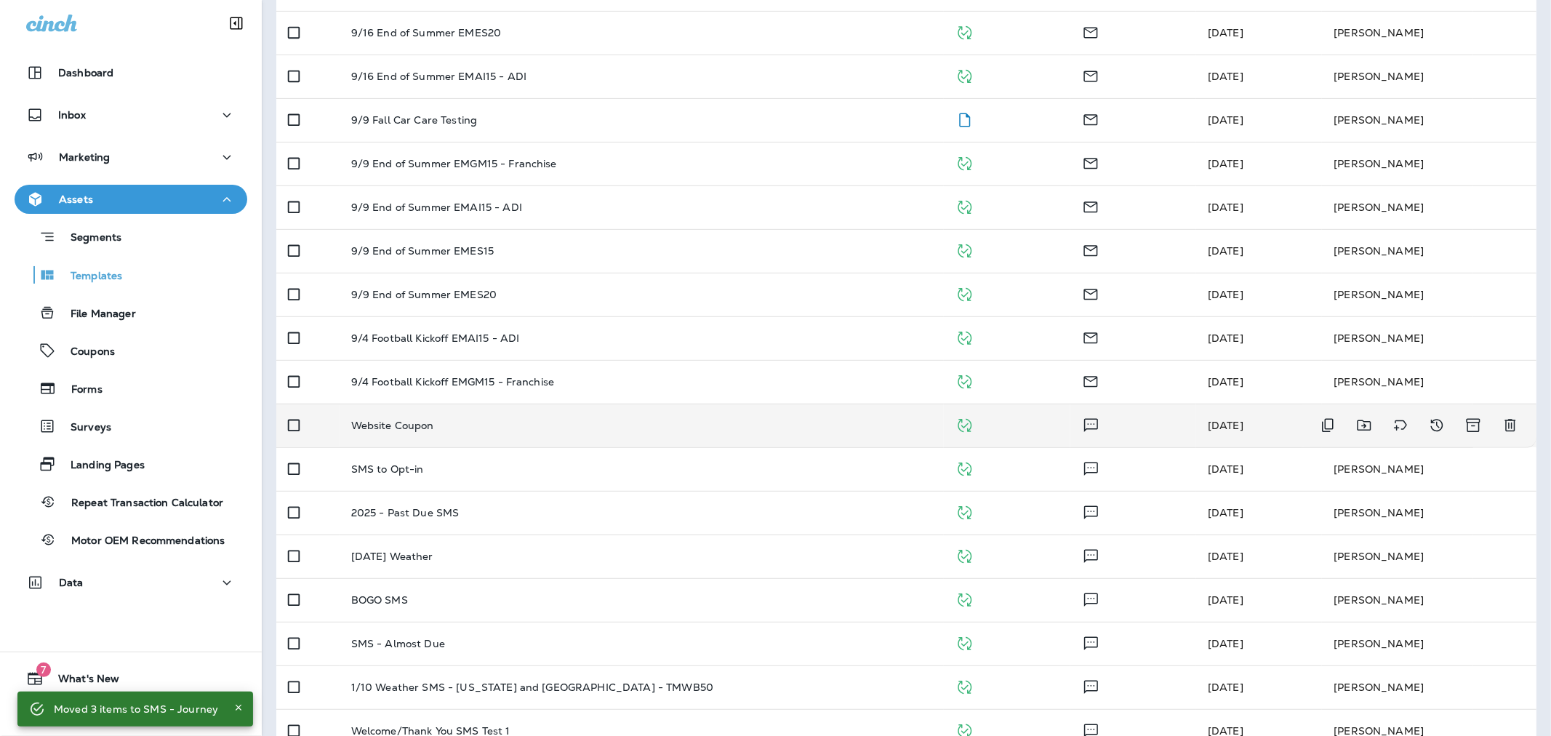
click at [492, 430] on div "Website Coupon" at bounding box center [642, 426] width 582 height 12
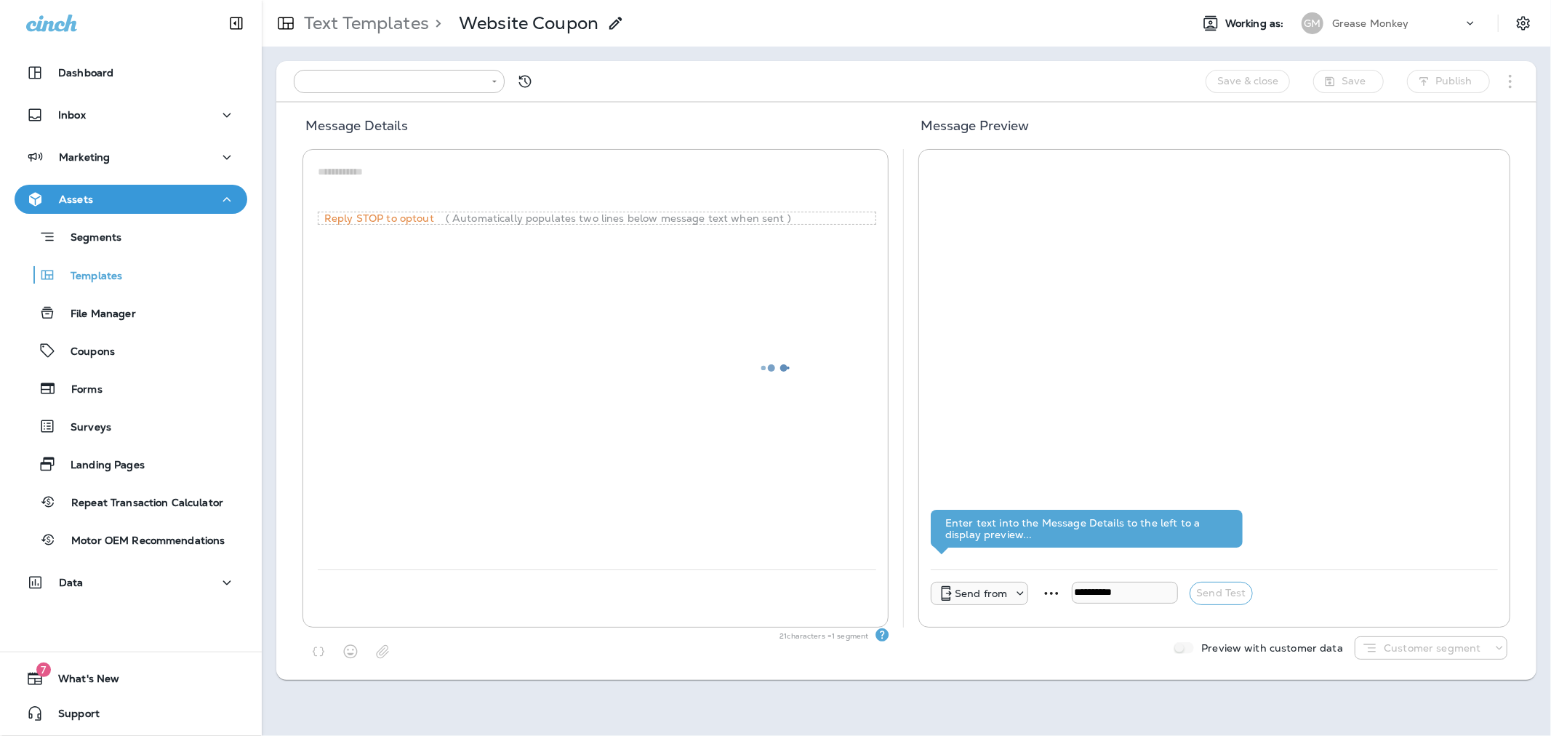
type input "**********"
type textarea "**********"
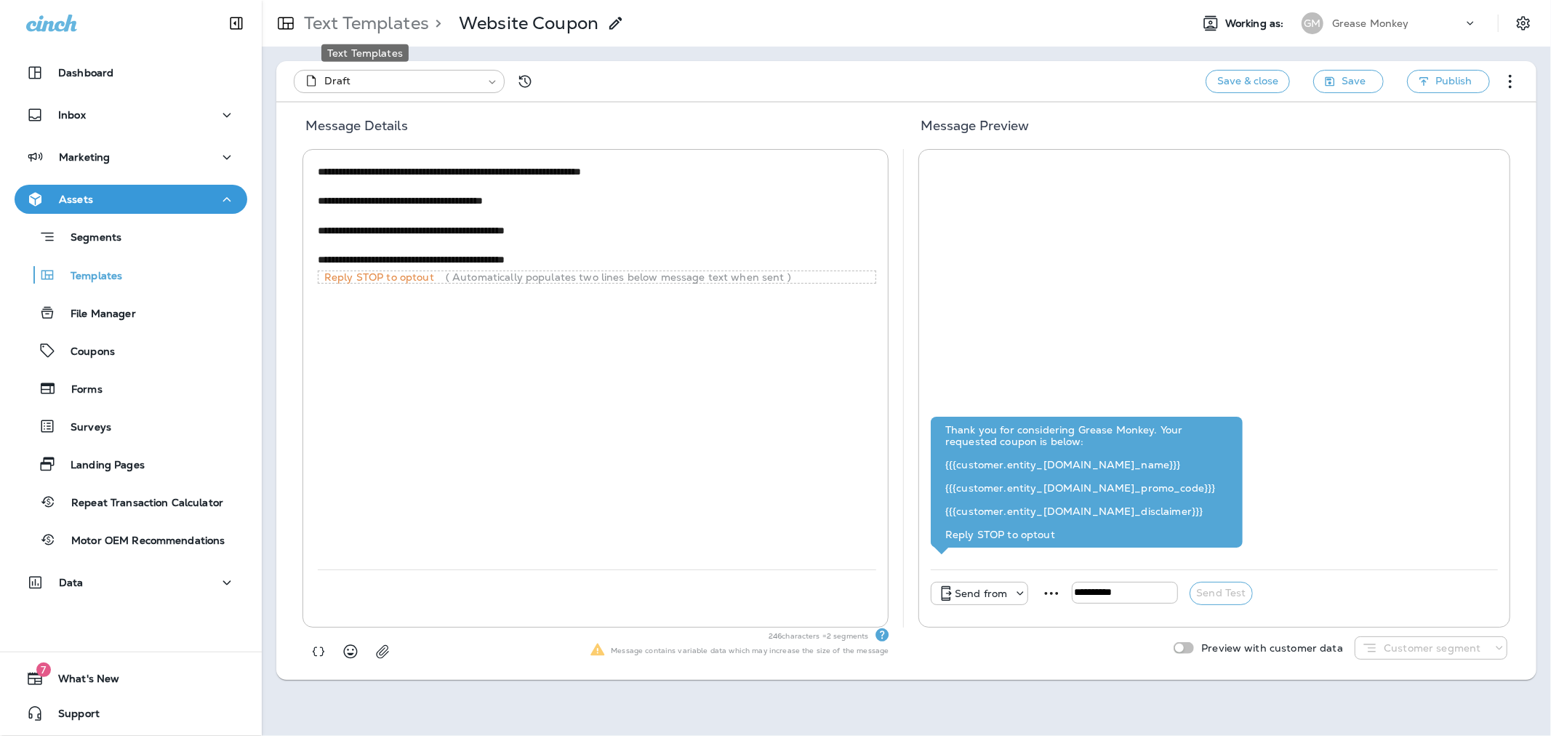
click at [390, 23] on p "Text Templates" at bounding box center [363, 23] width 131 height 22
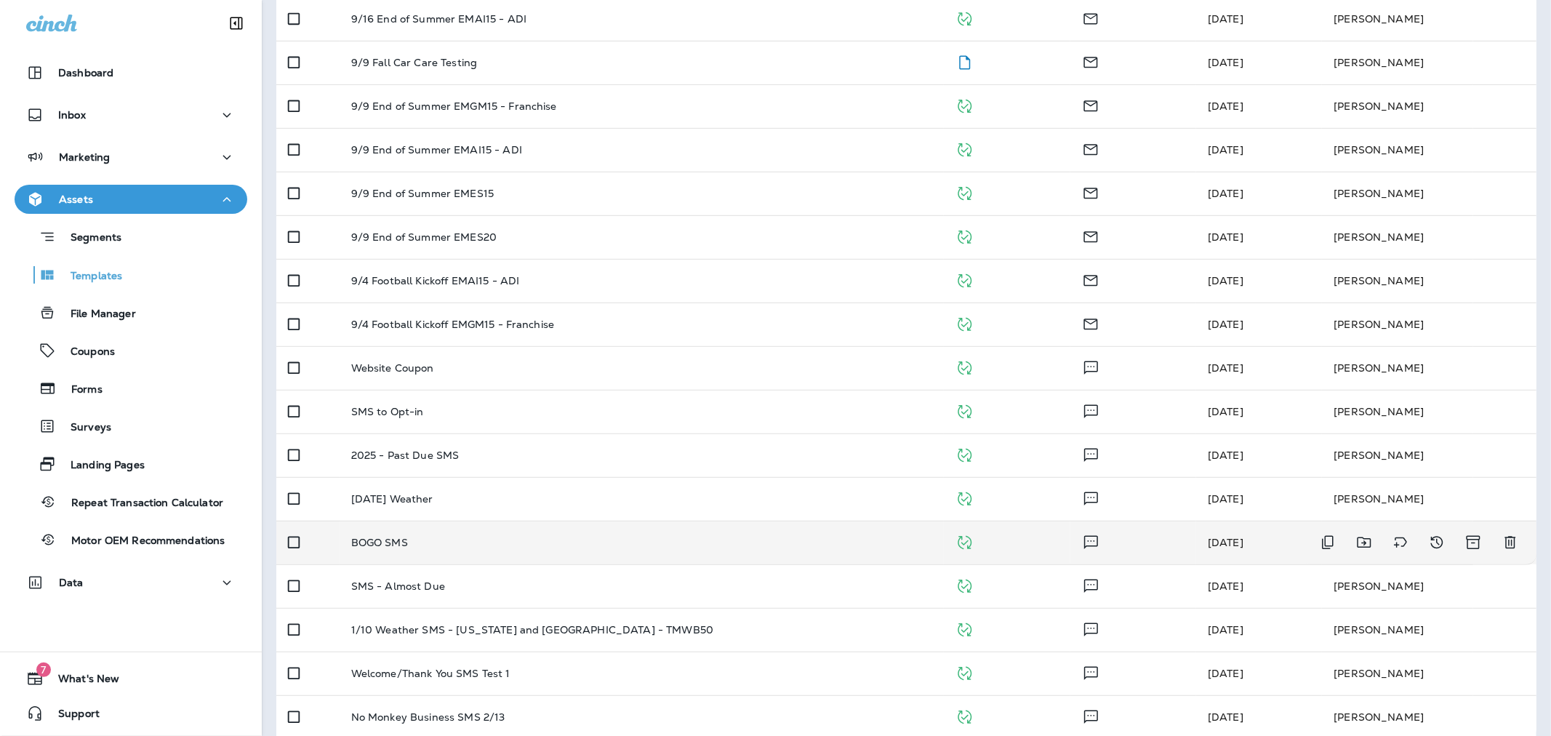
scroll to position [558, 0]
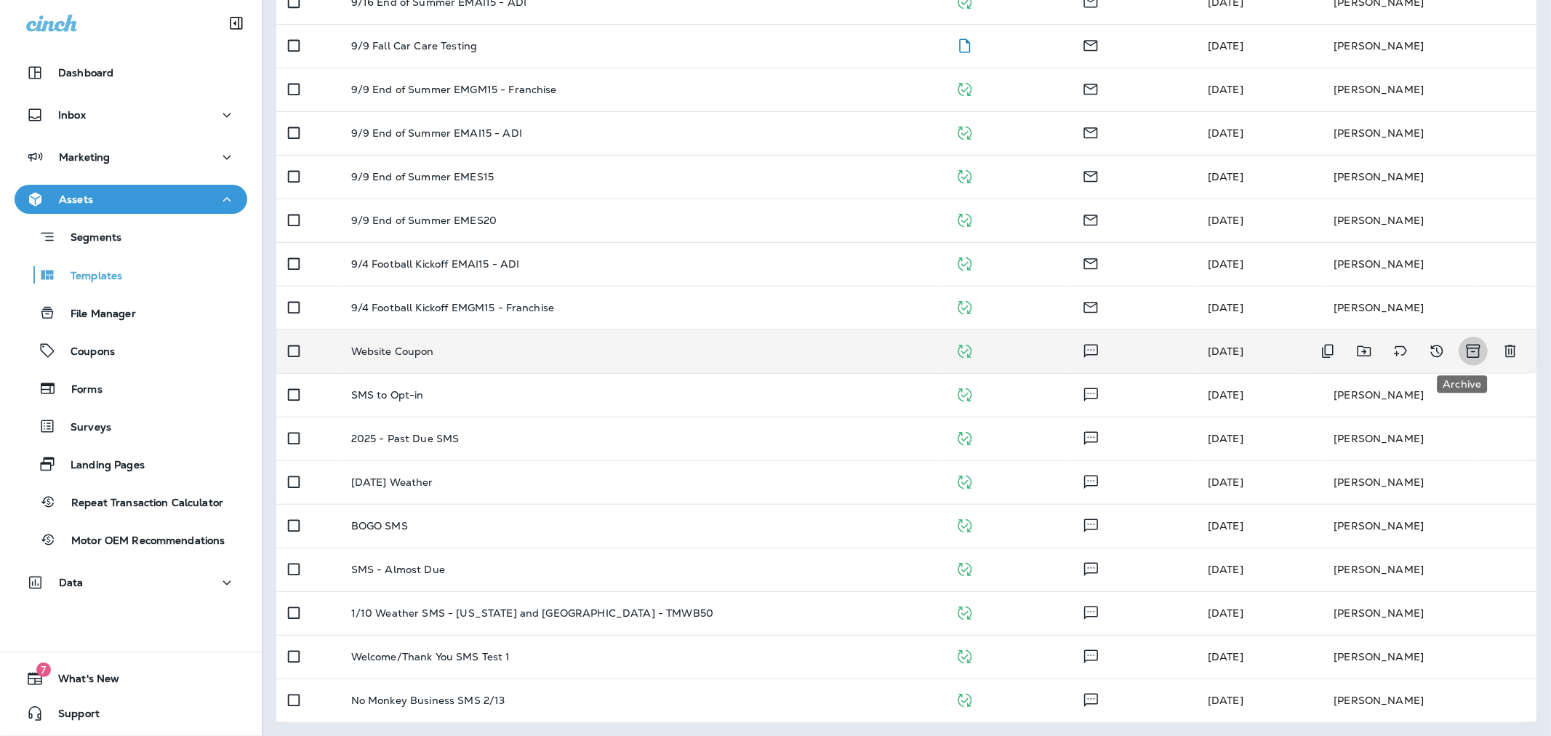
click at [750, 351] on icon "Archive" at bounding box center [1473, 350] width 18 height 17
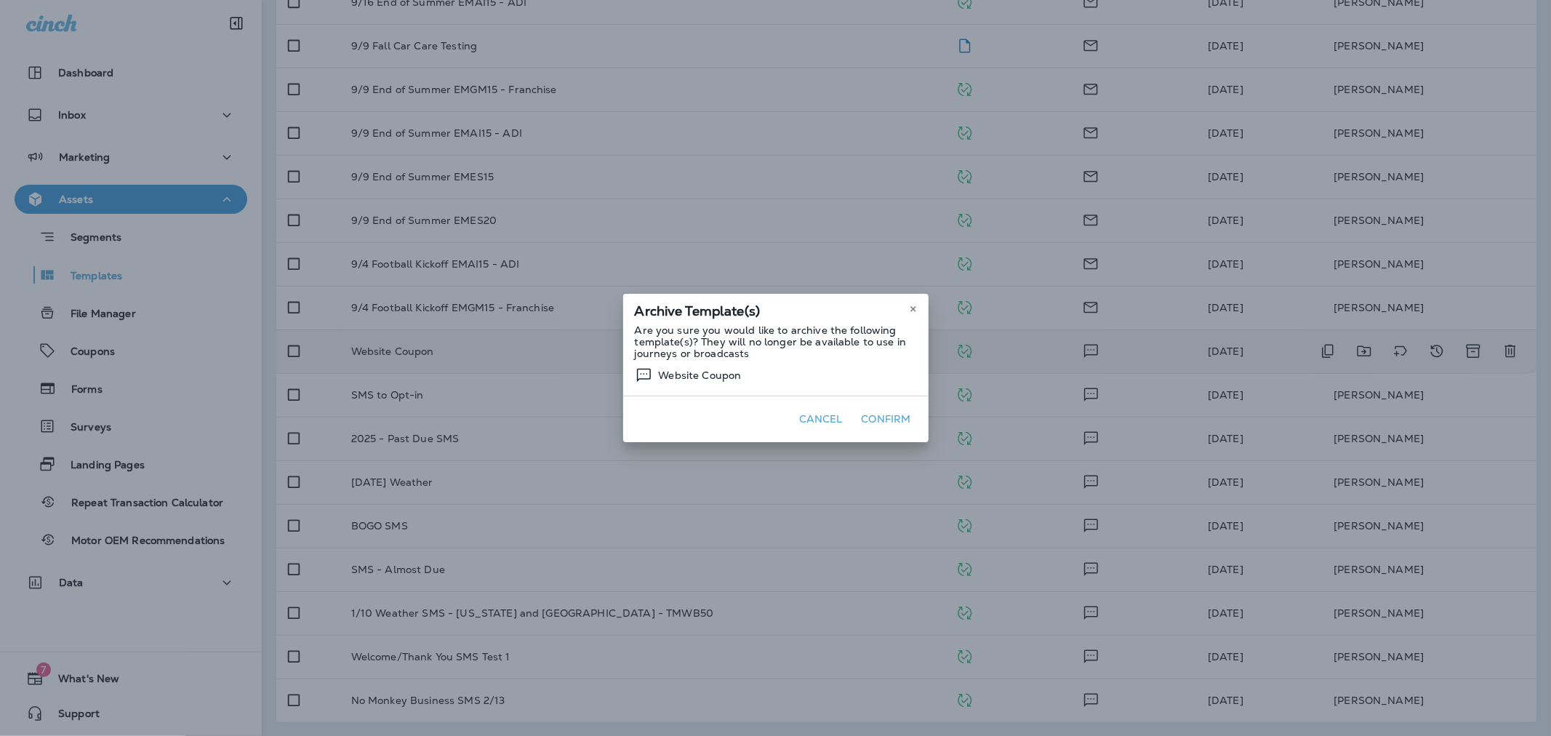
click at [750, 413] on button "Confirm" at bounding box center [886, 419] width 61 height 23
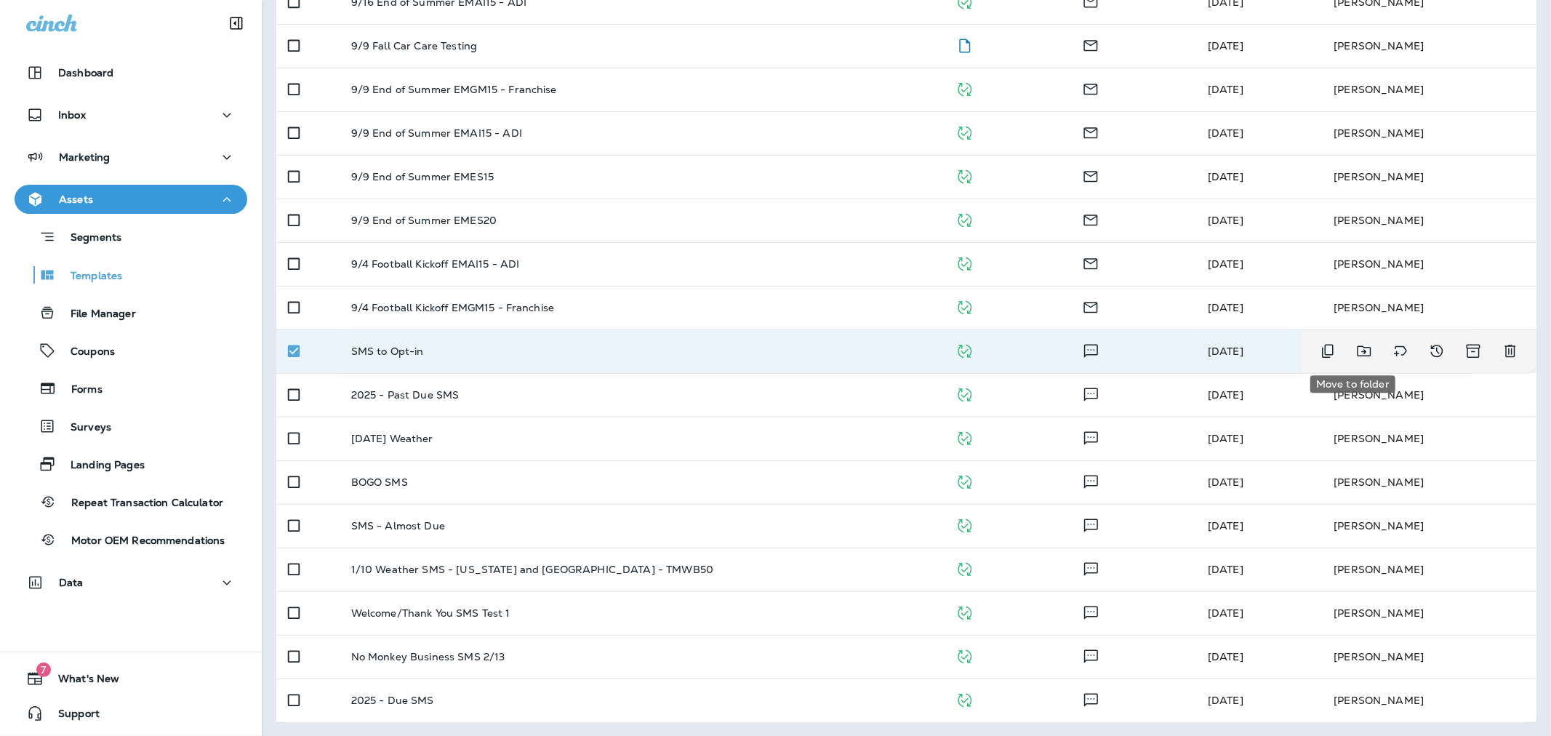
click at [750, 351] on icon "Move to folder" at bounding box center [1364, 351] width 14 height 11
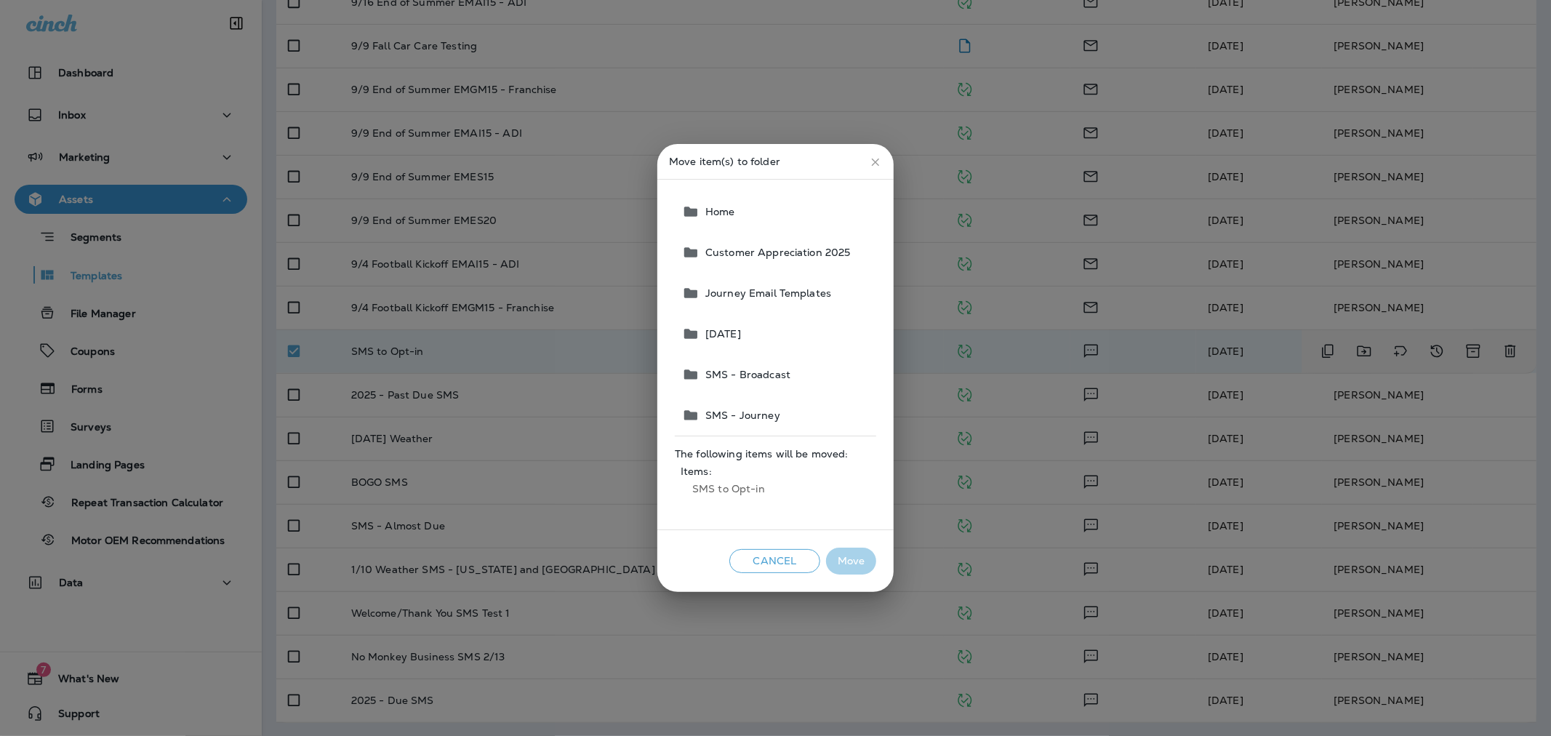
click at [750, 384] on button "SMS - Broadcast" at bounding box center [776, 374] width 200 height 41
click at [750, 420] on span "SMS - Journey" at bounding box center [739, 415] width 81 height 12
click at [750, 561] on button "Move" at bounding box center [851, 560] width 50 height 27
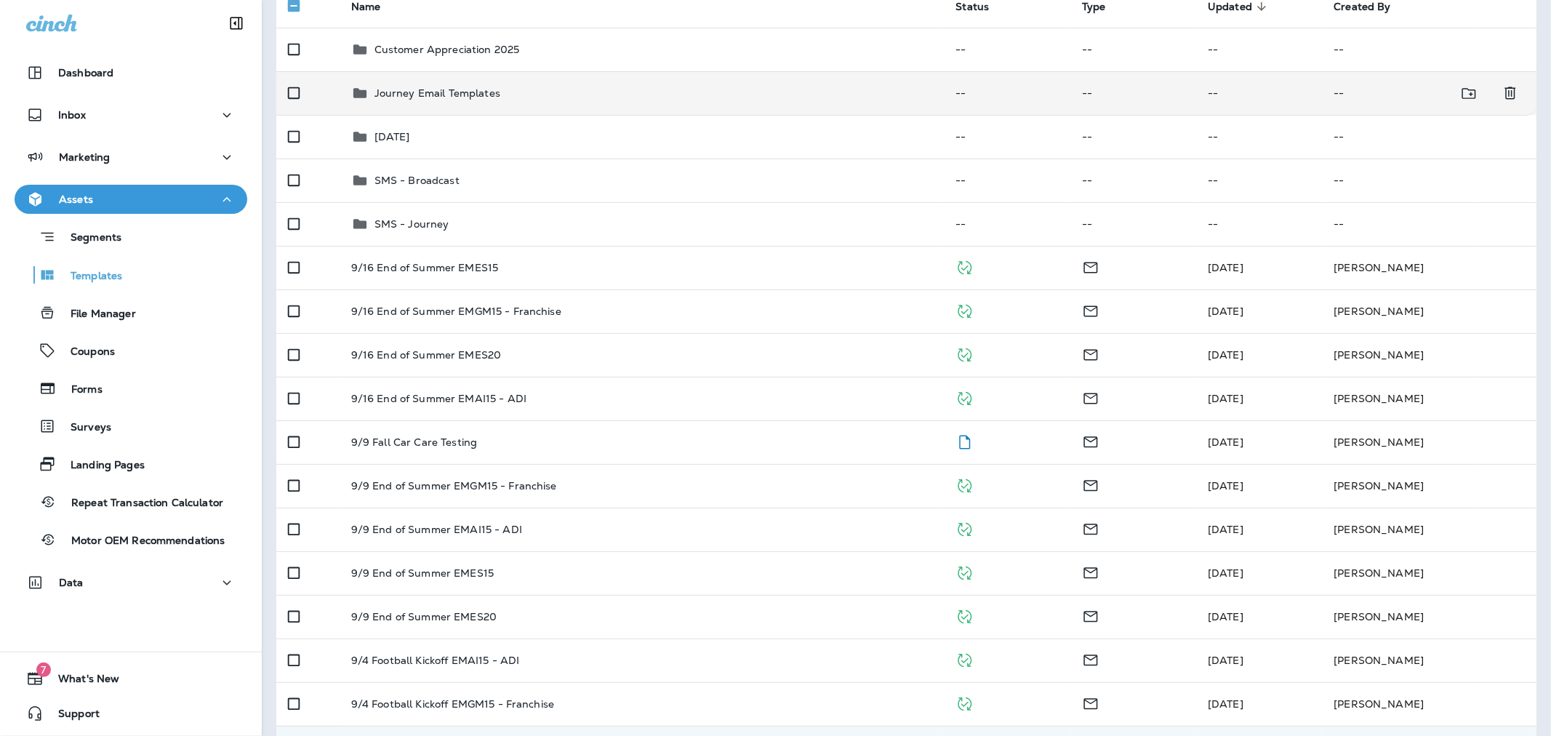
scroll to position [74, 0]
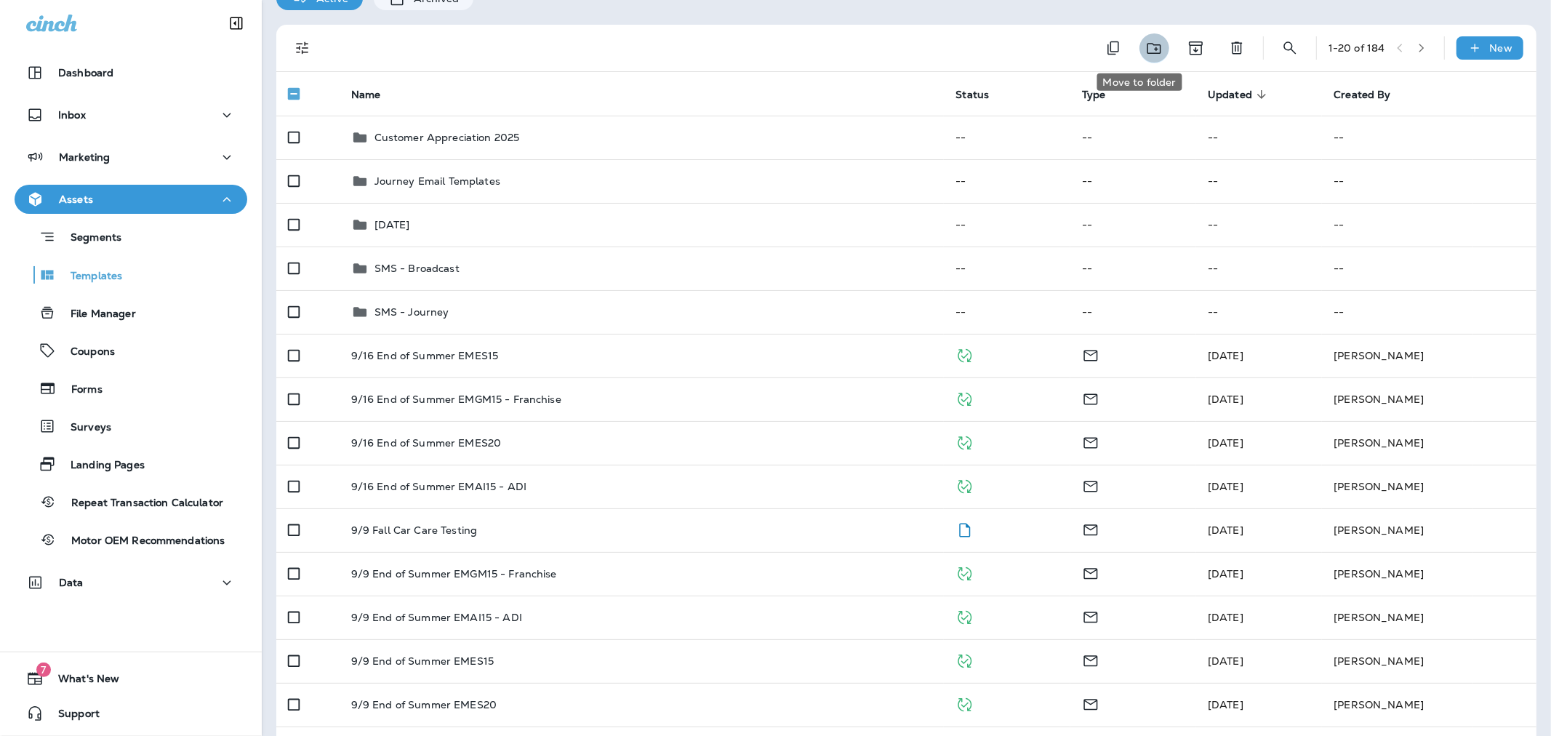
click at [750, 52] on icon "Move to folder" at bounding box center [1154, 48] width 18 height 18
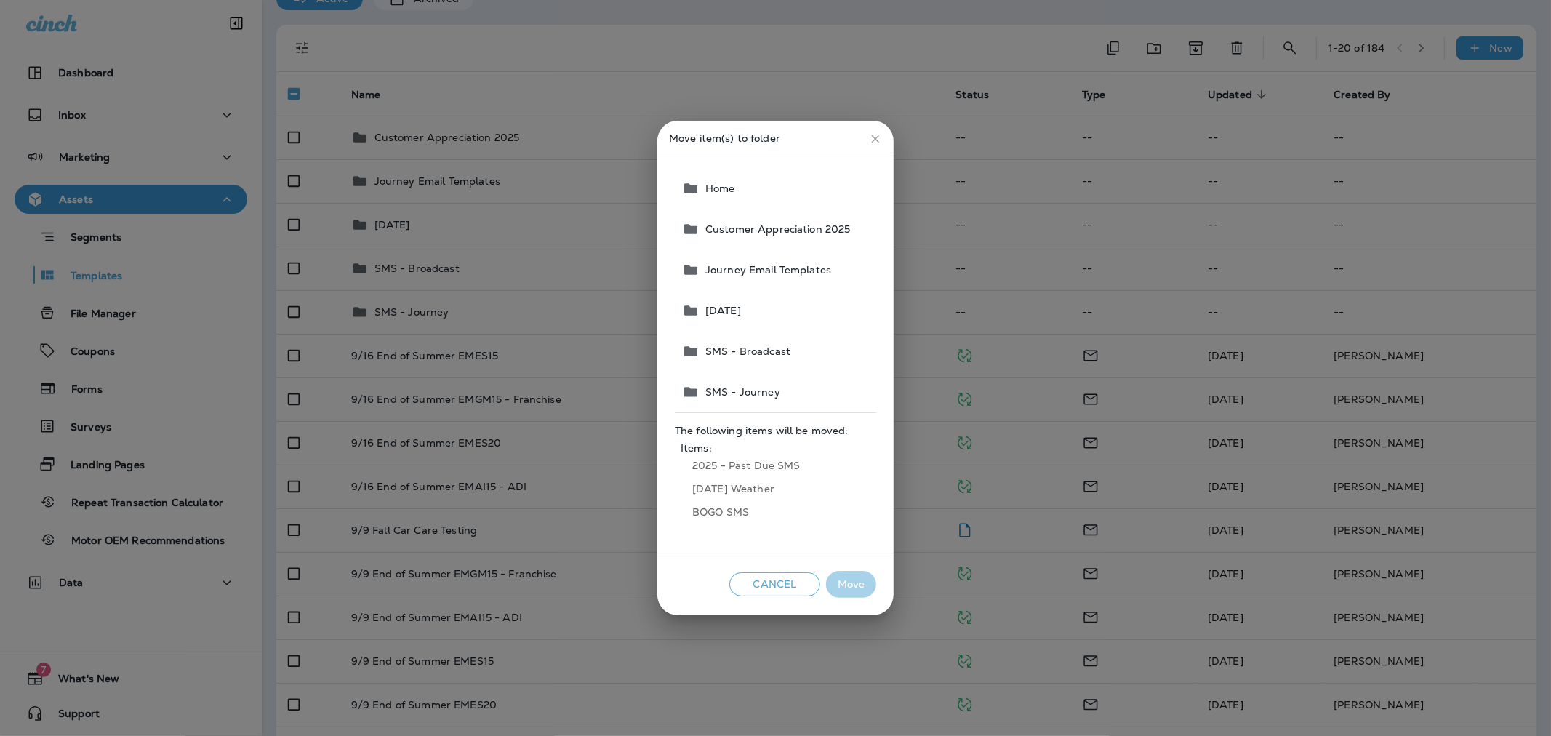
click at [750, 353] on span "SMS - Broadcast" at bounding box center [744, 351] width 91 height 12
click at [750, 591] on button "Move" at bounding box center [851, 584] width 50 height 27
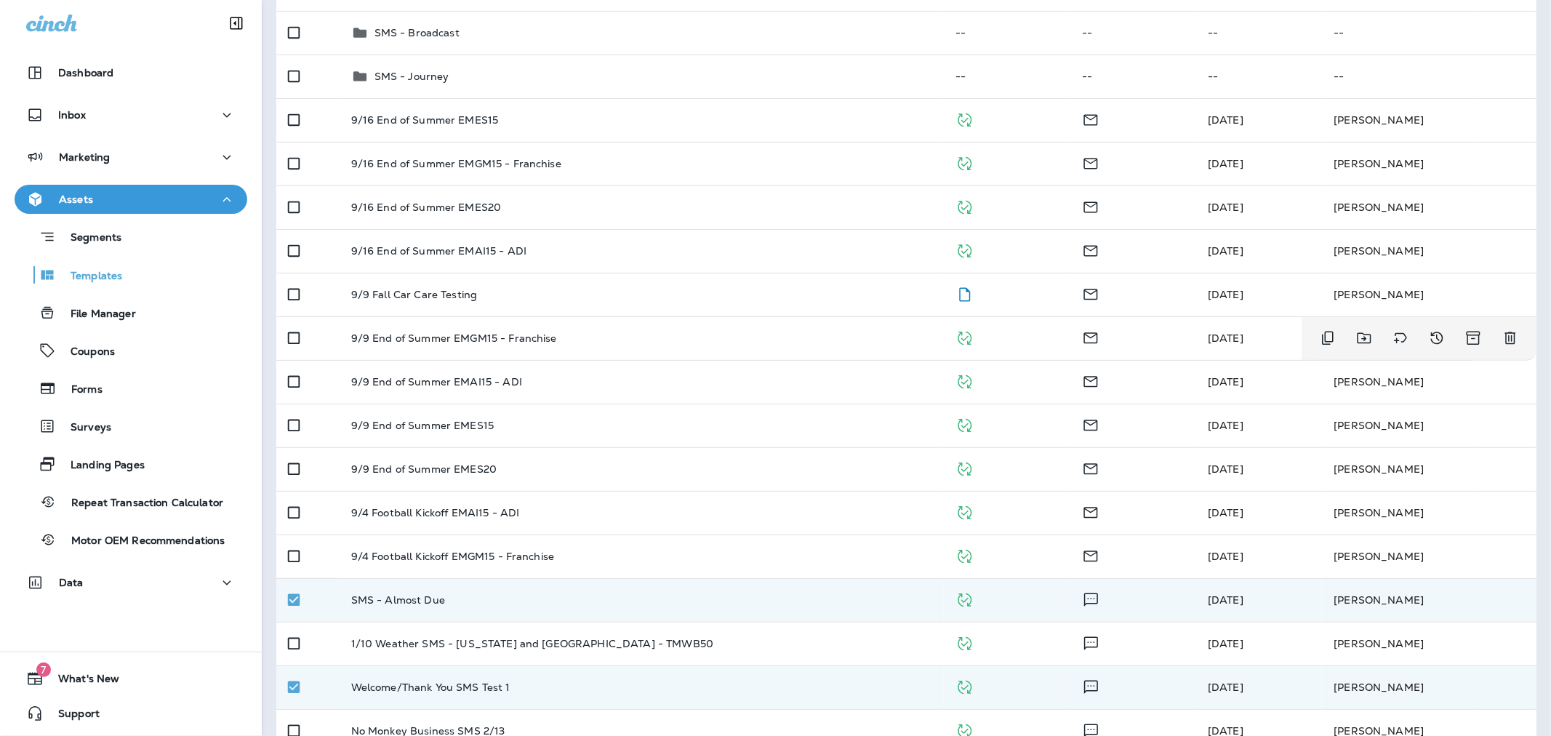
scroll to position [0, 0]
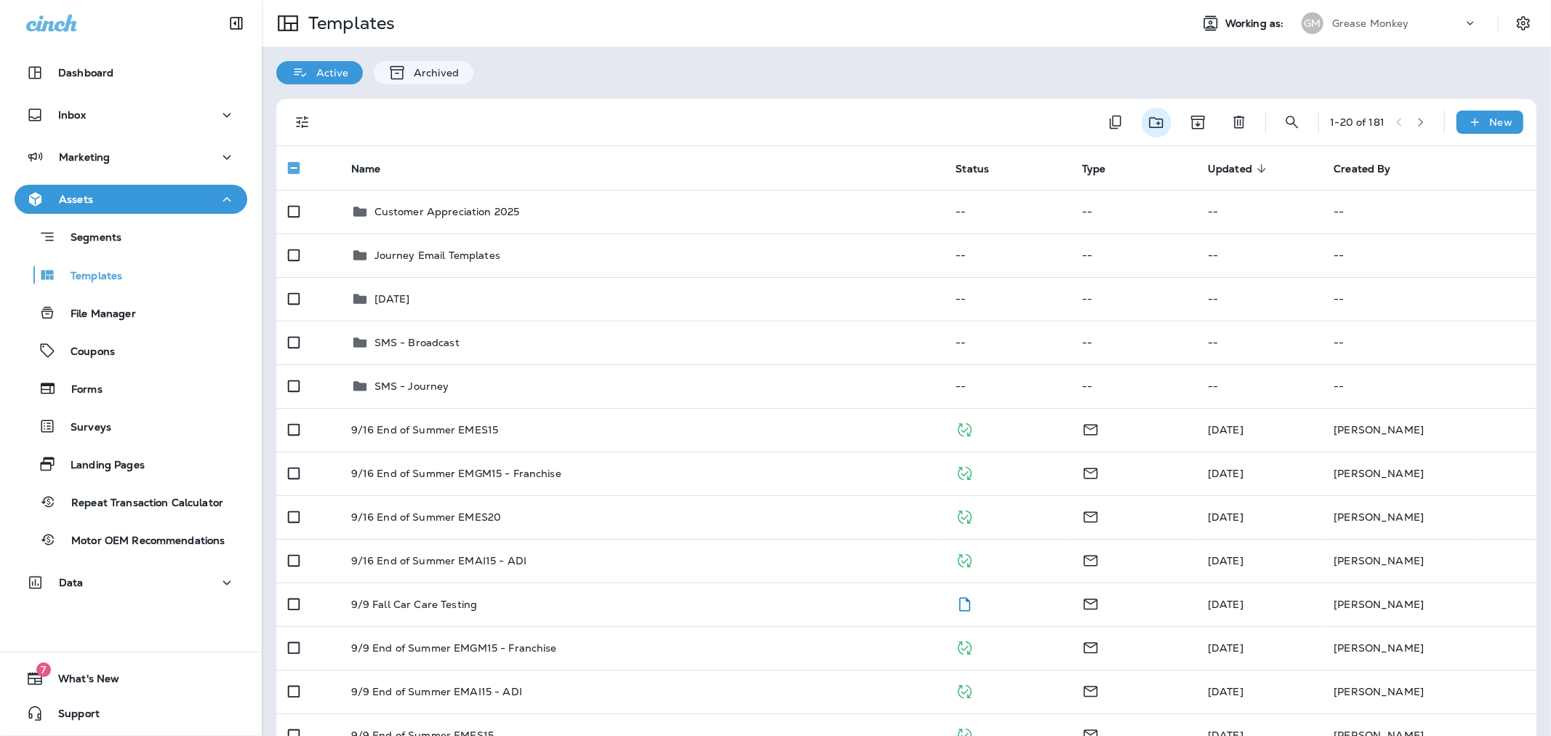
click at [750, 122] on icon "Move to folder" at bounding box center [1156, 122] width 14 height 11
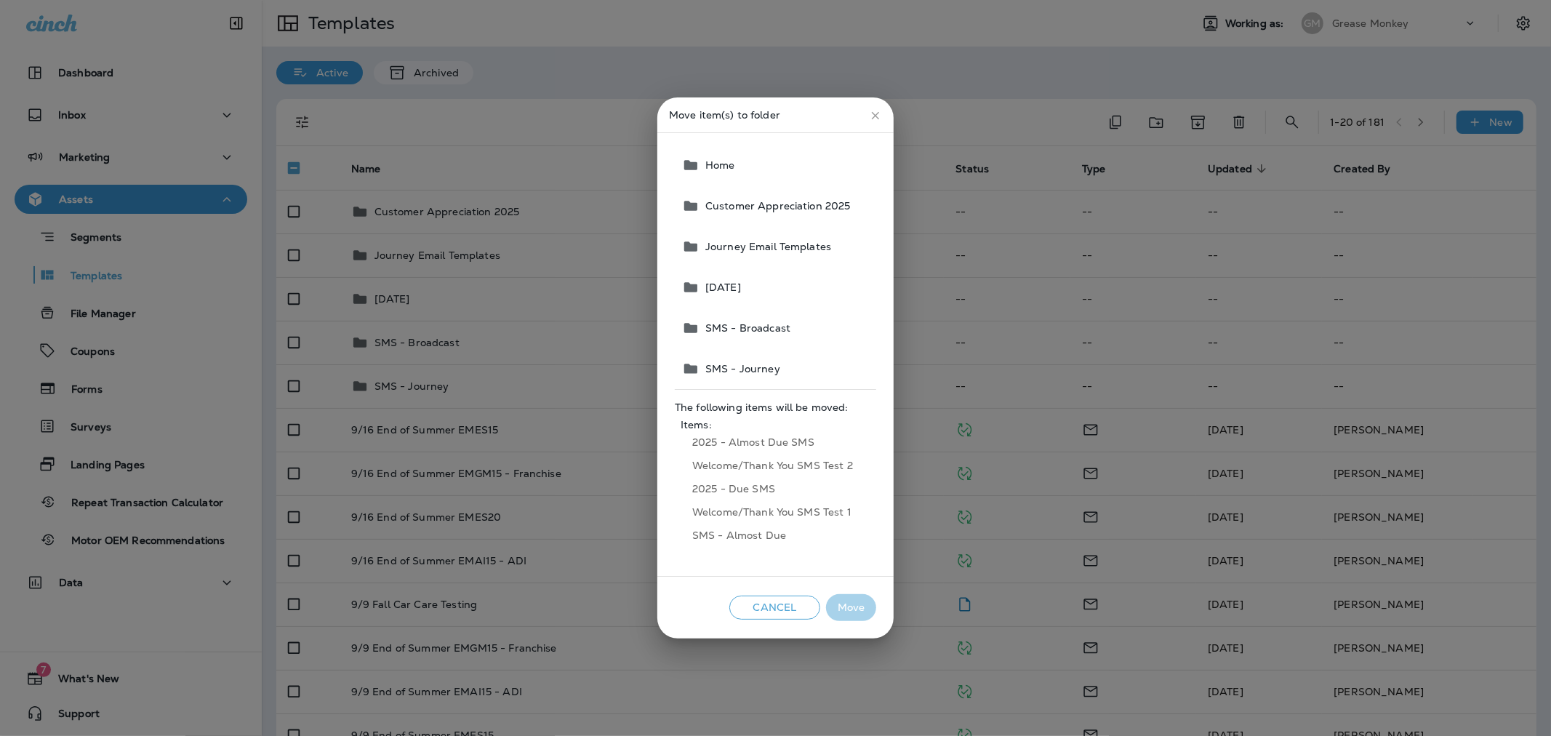
click at [750, 358] on button "SMS - Journey" at bounding box center [776, 368] width 200 height 41
click at [750, 600] on button "Move" at bounding box center [851, 607] width 50 height 27
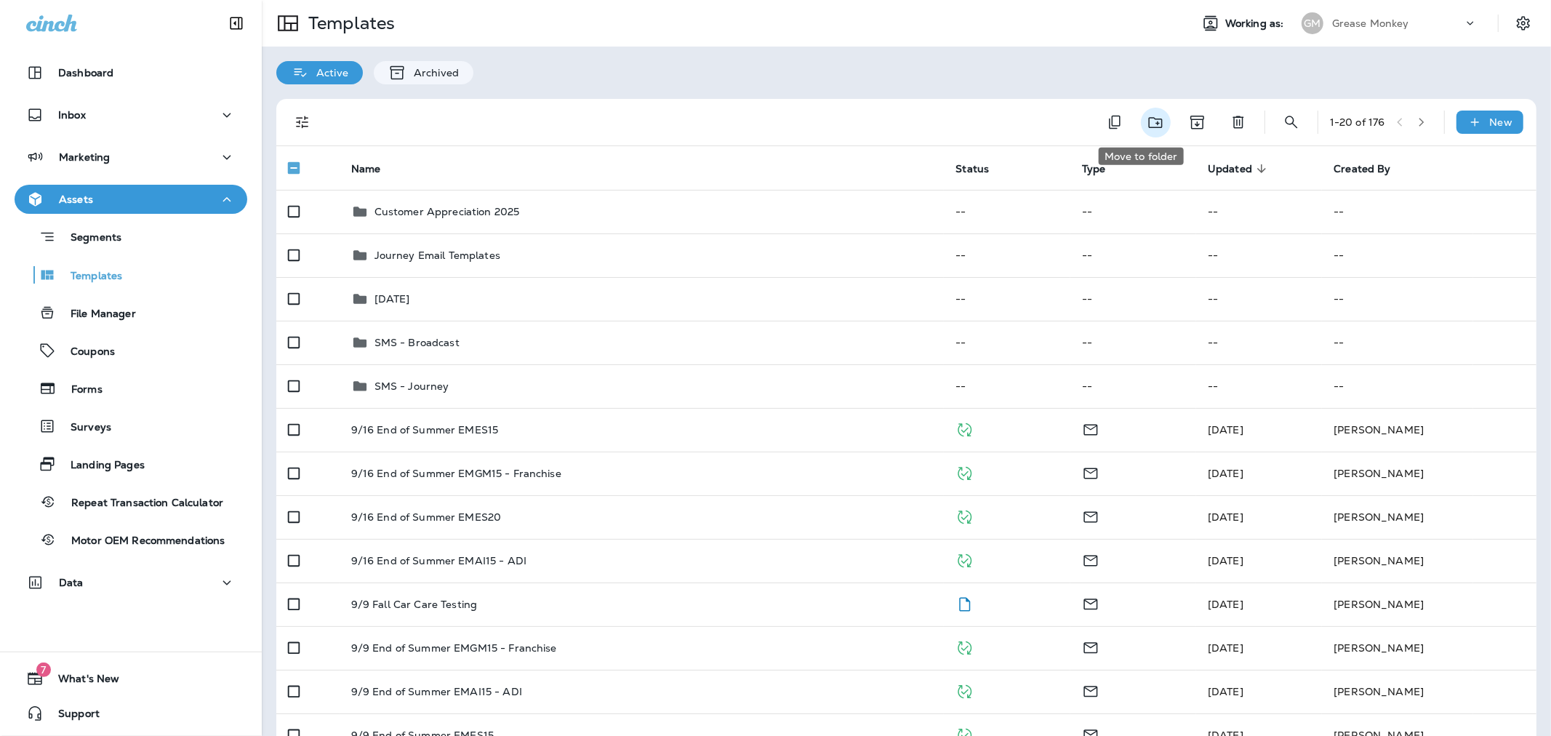
click at [750, 124] on icon "Move to folder" at bounding box center [1156, 122] width 18 height 18
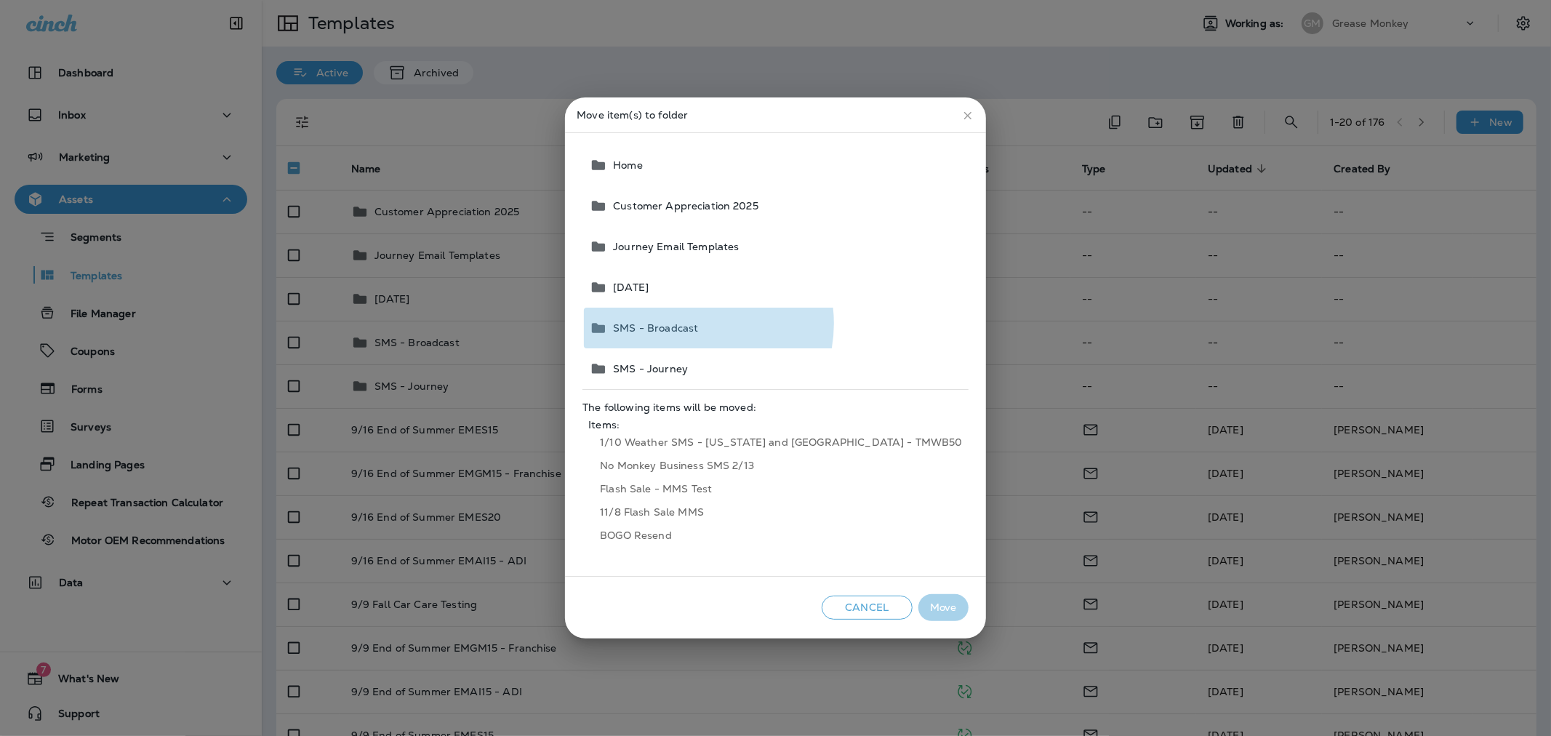
click at [698, 324] on span "SMS - Broadcast" at bounding box center [652, 328] width 91 height 12
click at [750, 600] on button "Move" at bounding box center [943, 607] width 50 height 27
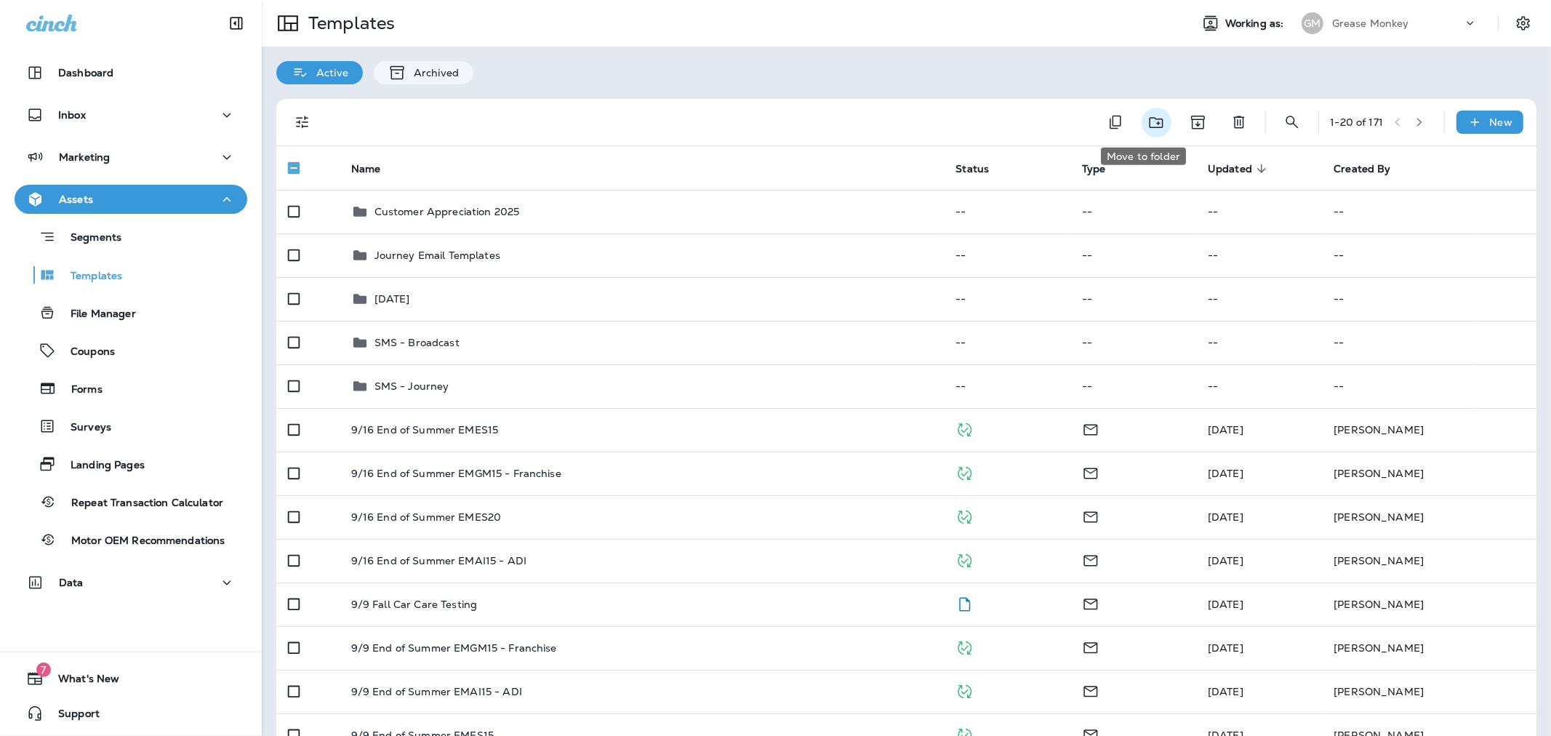
click at [750, 124] on icon "Move to folder" at bounding box center [1156, 122] width 18 height 18
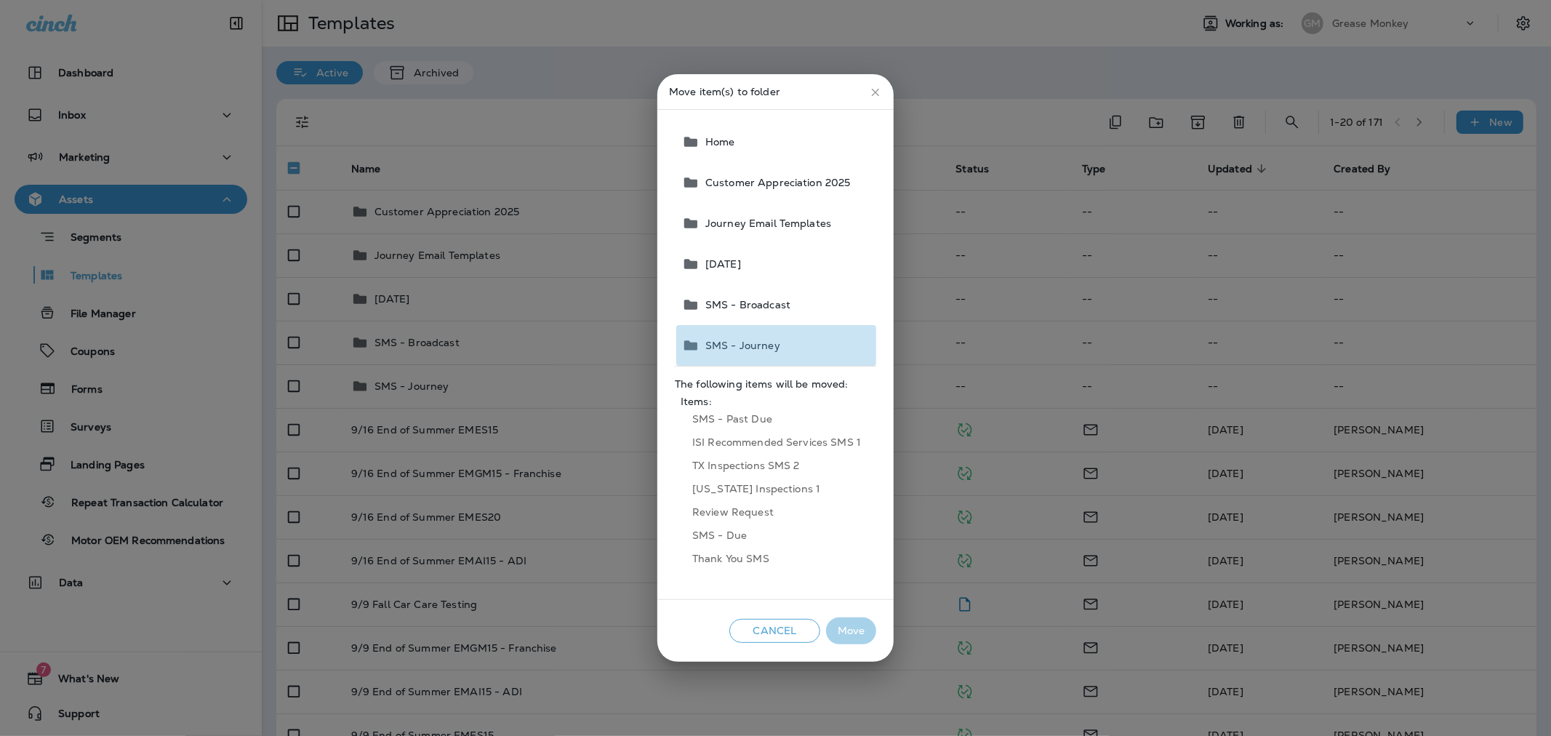
click at [750, 333] on button "SMS - Journey" at bounding box center [776, 345] width 200 height 41
click at [750, 637] on button "Move" at bounding box center [851, 630] width 50 height 27
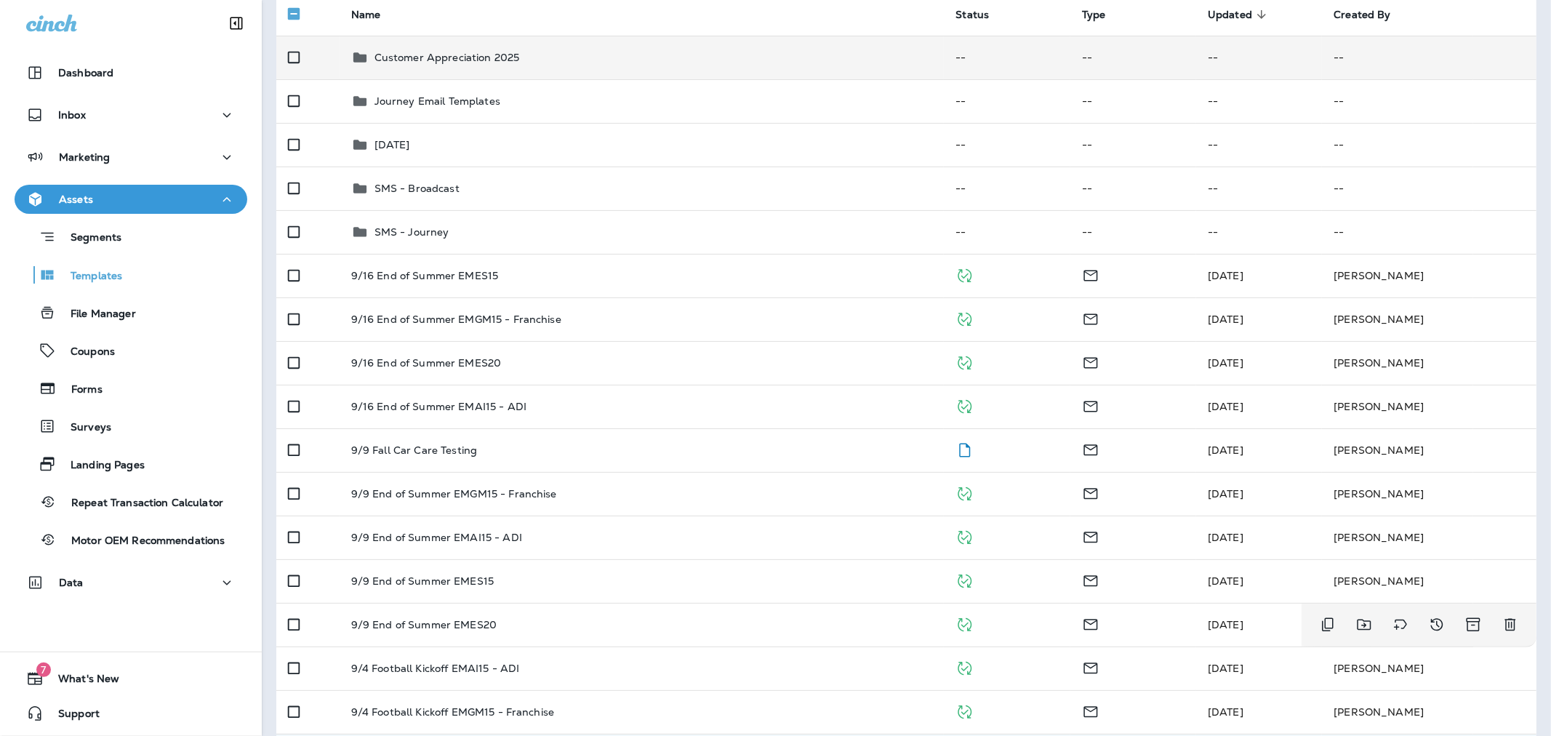
scroll to position [74, 0]
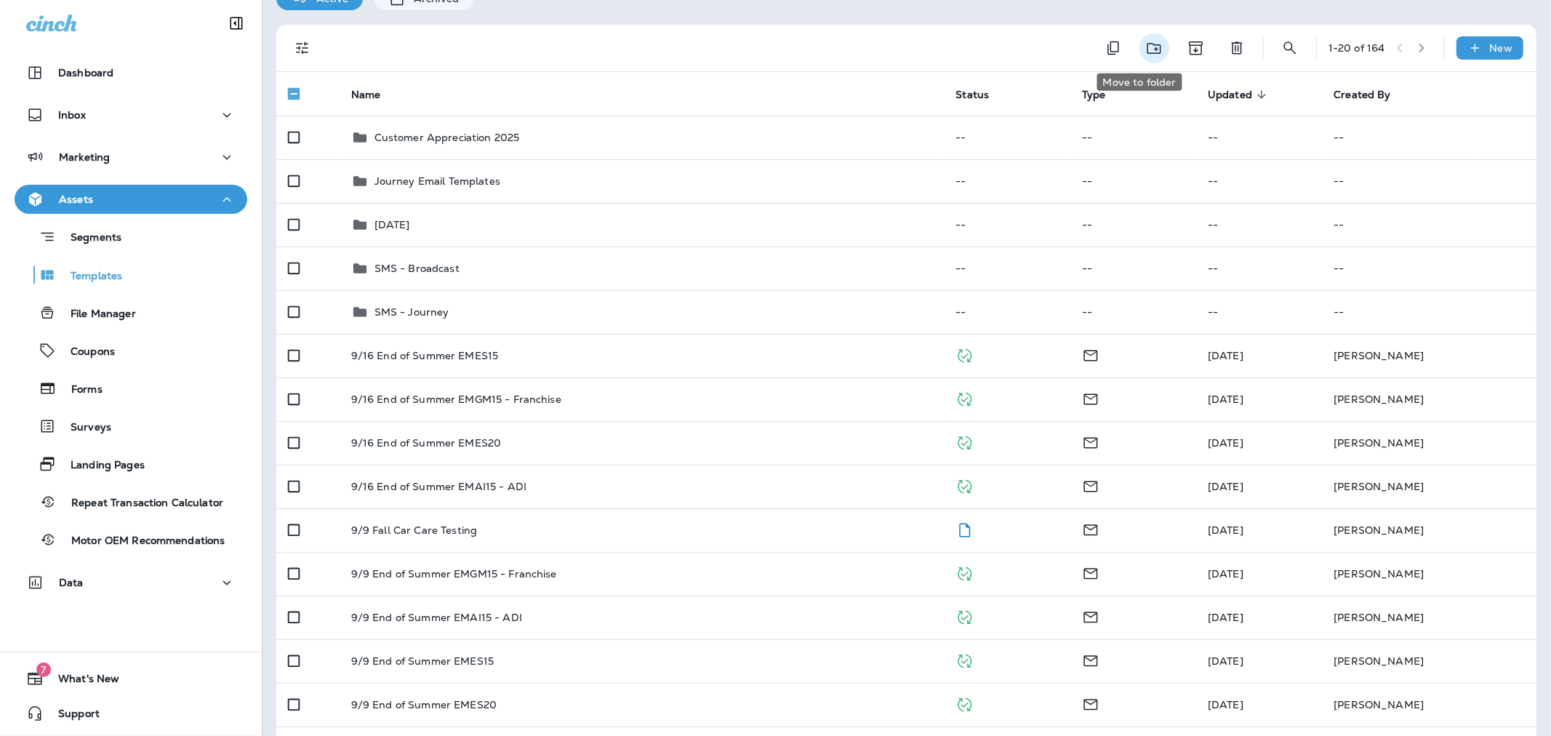
click at [750, 54] on icon "Move to folder" at bounding box center [1154, 48] width 18 height 18
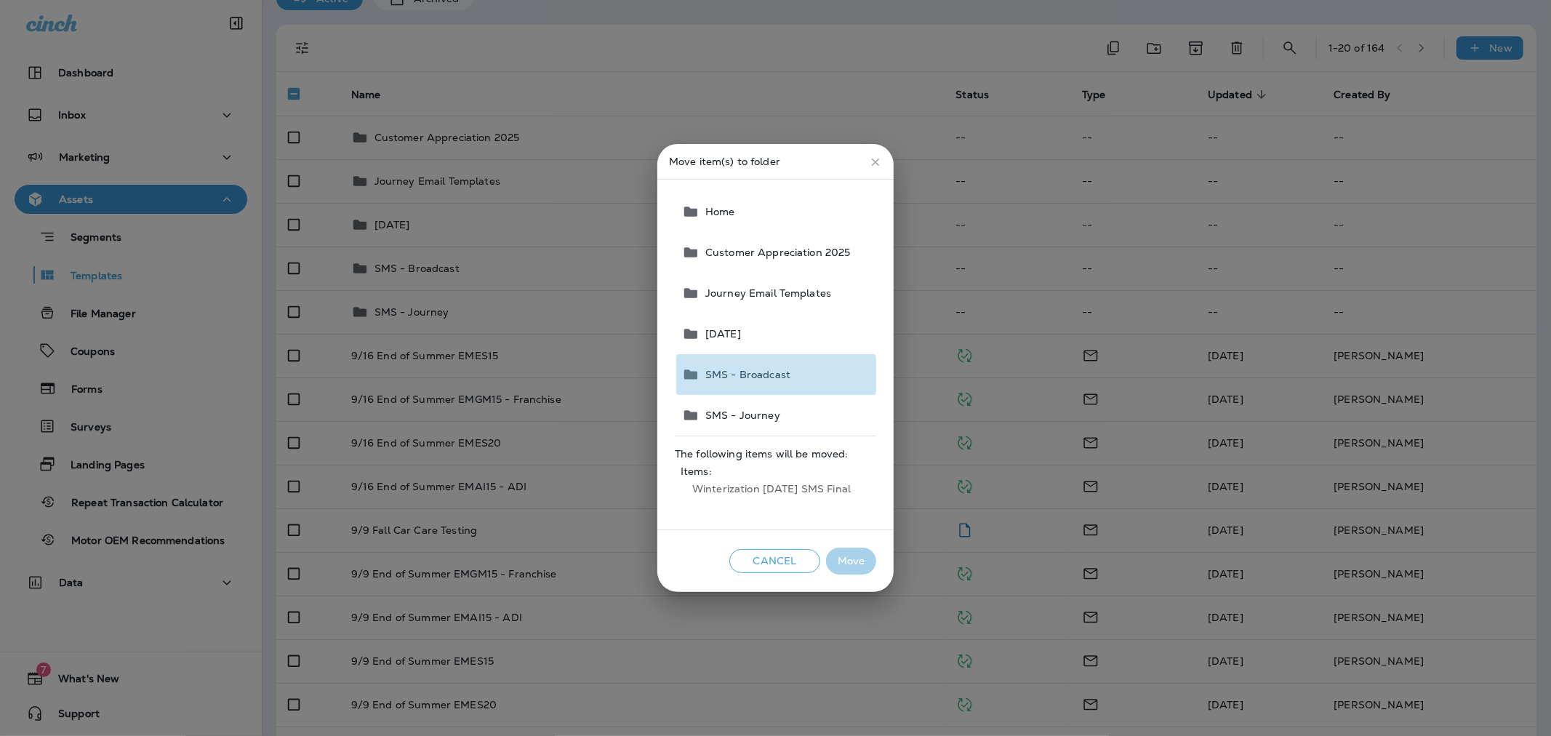
click at [750, 374] on button "SMS - Broadcast" at bounding box center [776, 374] width 200 height 41
click at [750, 557] on button "Move" at bounding box center [851, 560] width 50 height 27
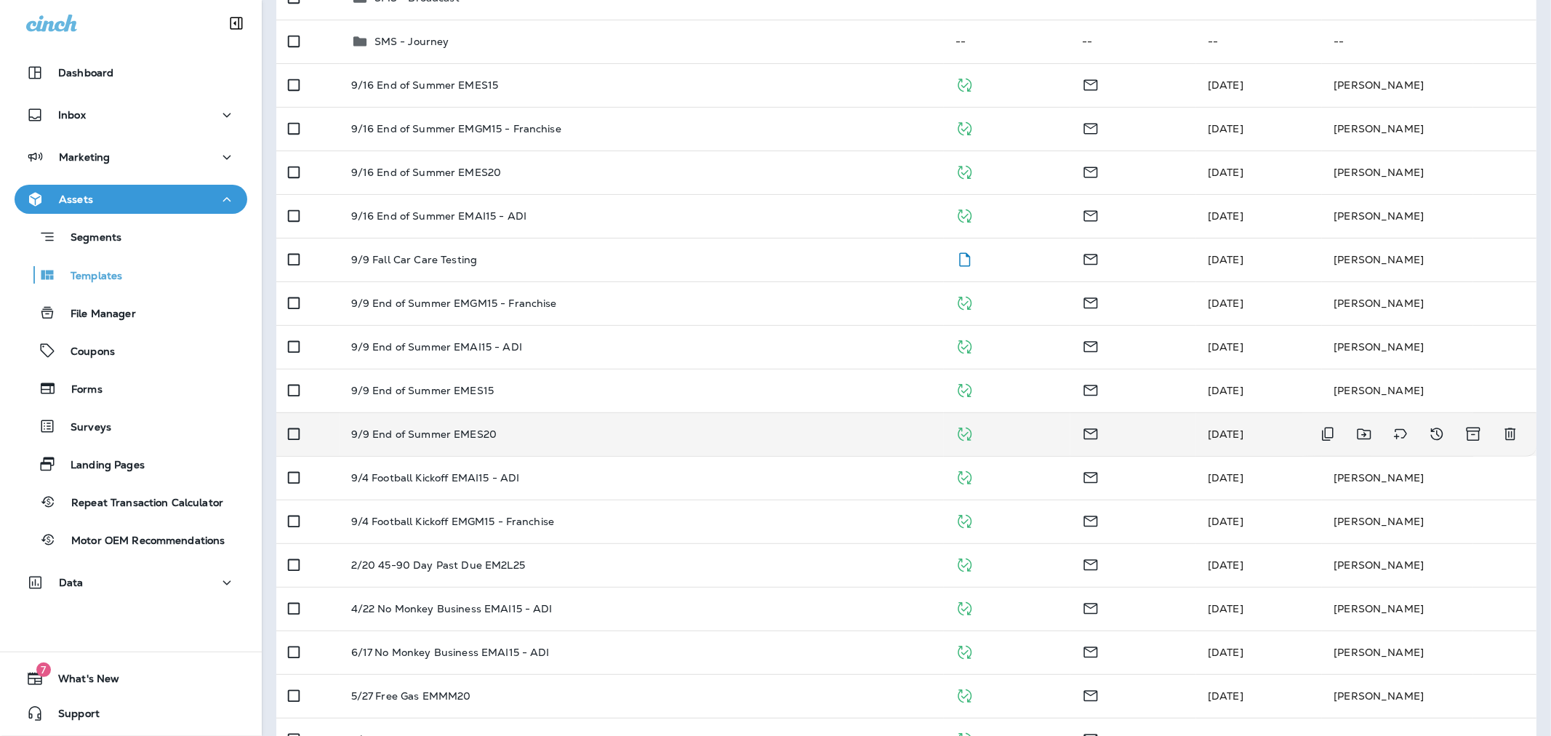
scroll to position [316, 0]
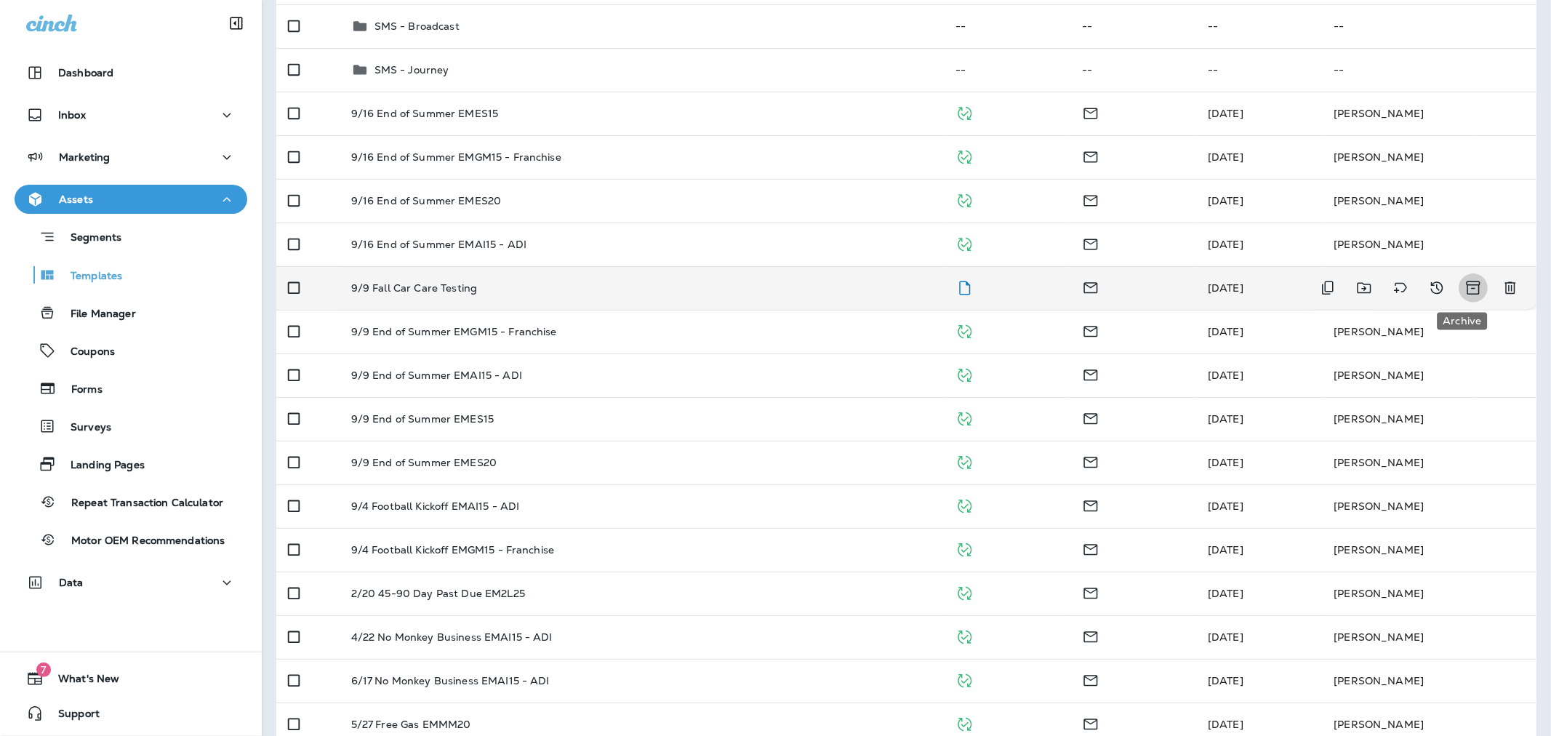
click at [750, 287] on icon "Archive" at bounding box center [1474, 288] width 14 height 14
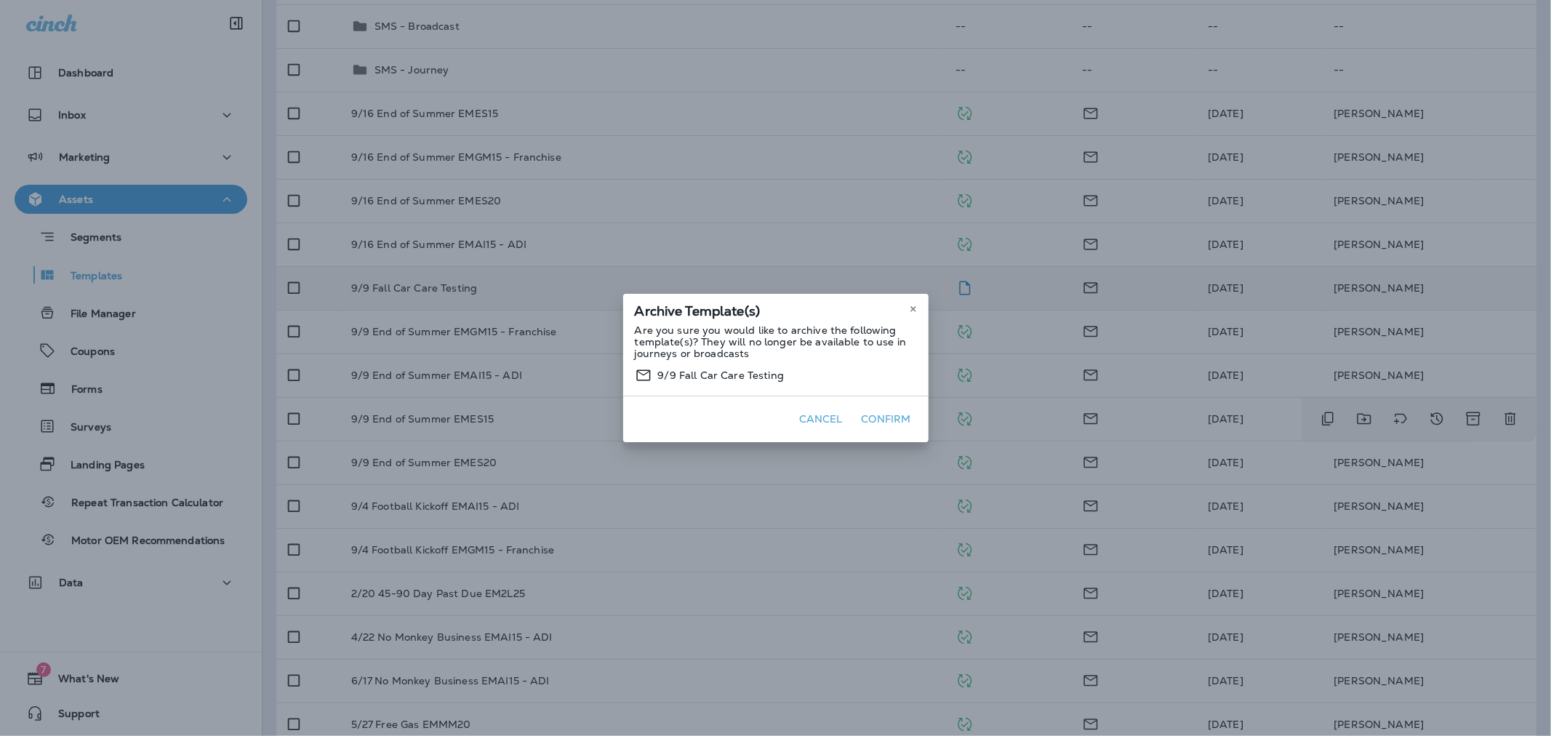
click at [750, 411] on button "Confirm" at bounding box center [886, 419] width 61 height 23
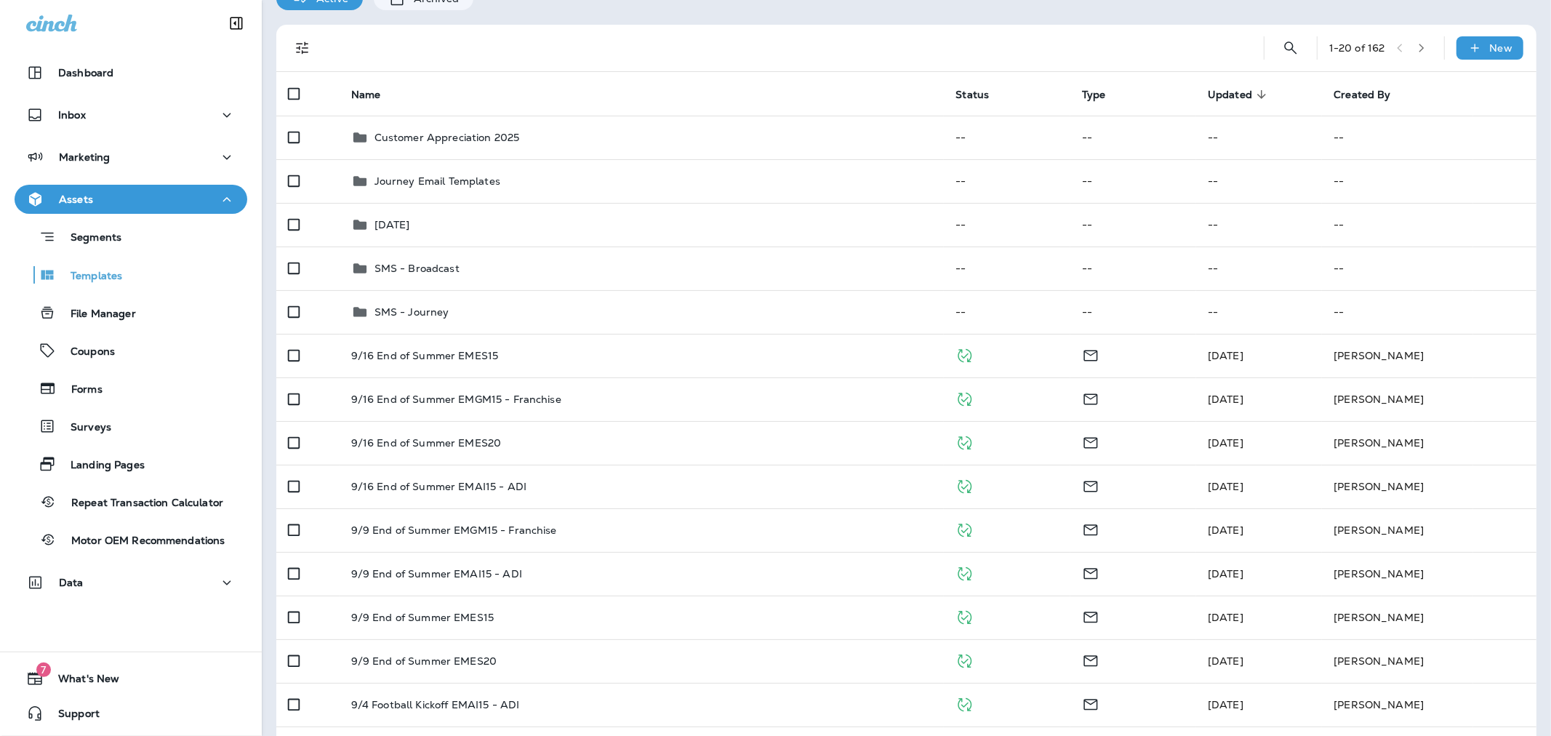
scroll to position [0, 0]
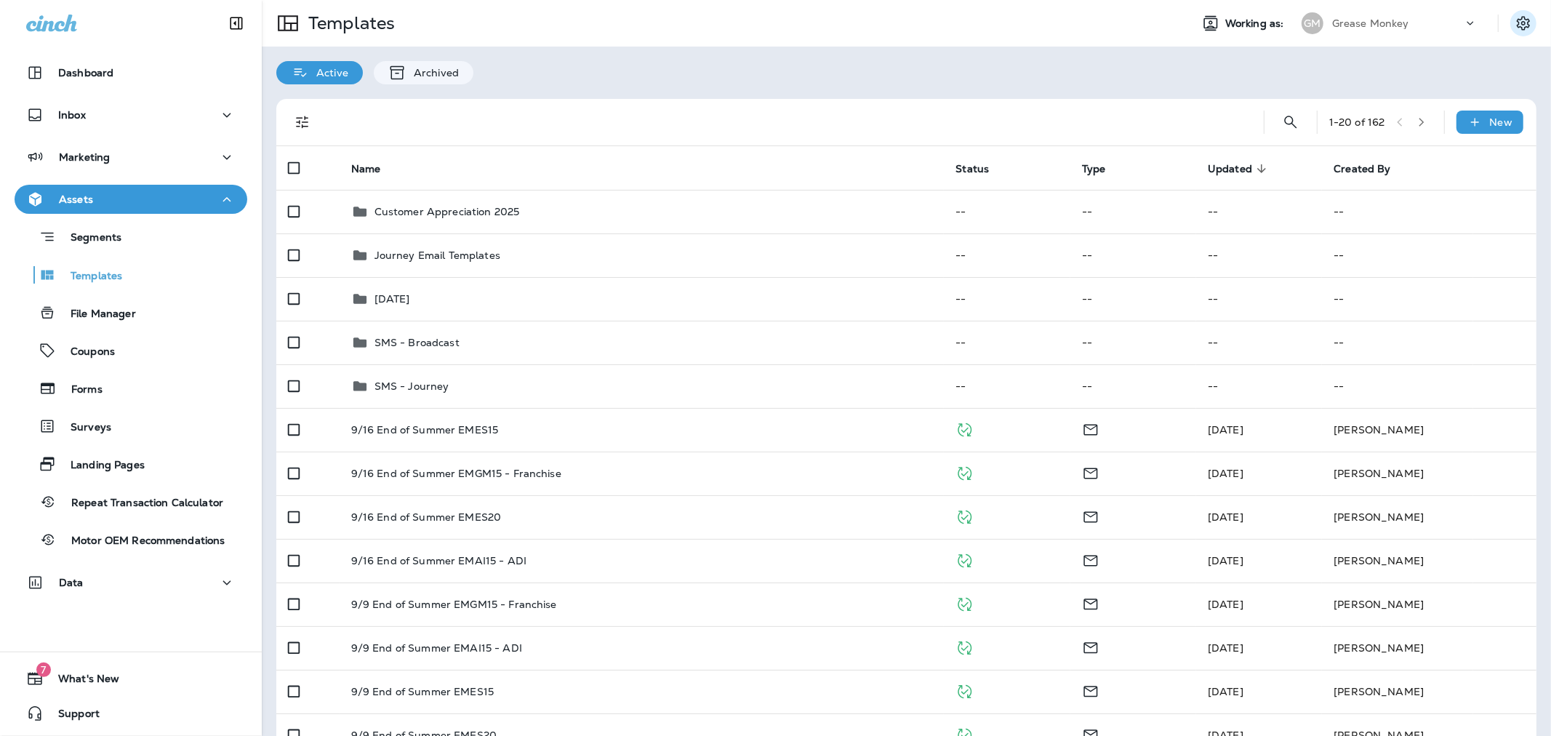
click at [750, 19] on button "Settings" at bounding box center [1523, 23] width 26 height 26
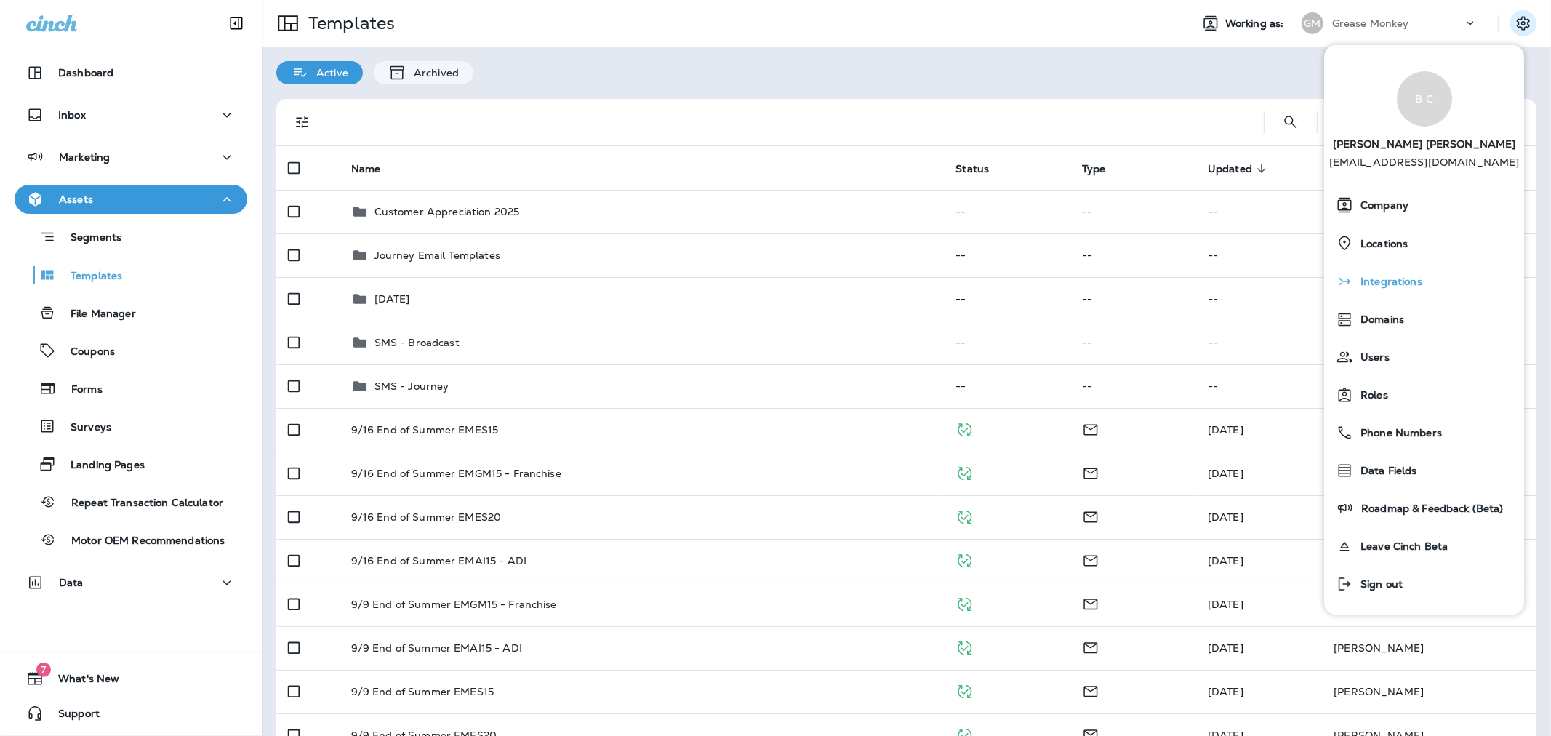
click at [750, 281] on span "Integrations" at bounding box center [1387, 282] width 69 height 12
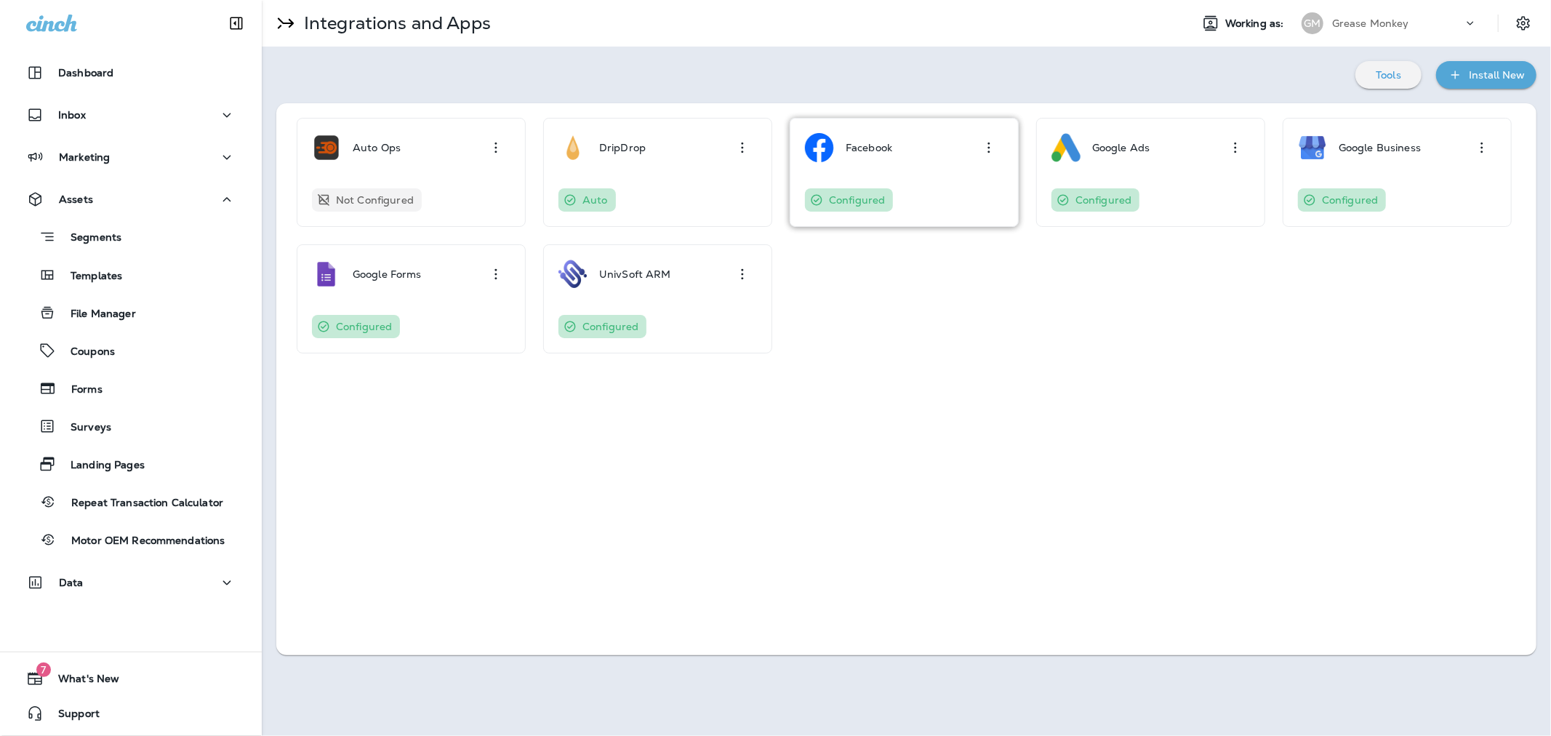
click at [750, 135] on div "Facebook" at bounding box center [869, 147] width 47 height 29
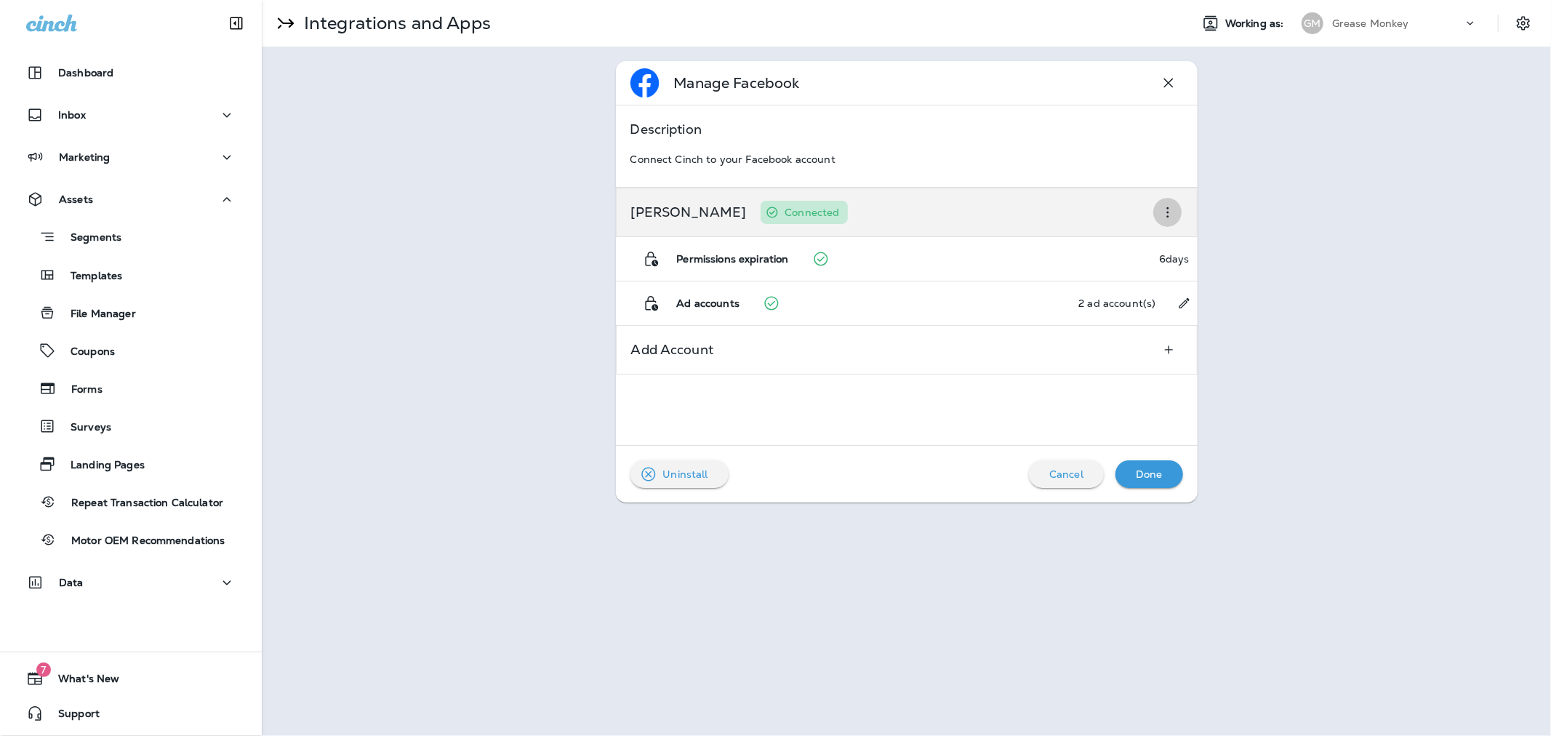
click at [750, 209] on icon "button" at bounding box center [1167, 212] width 17 height 17
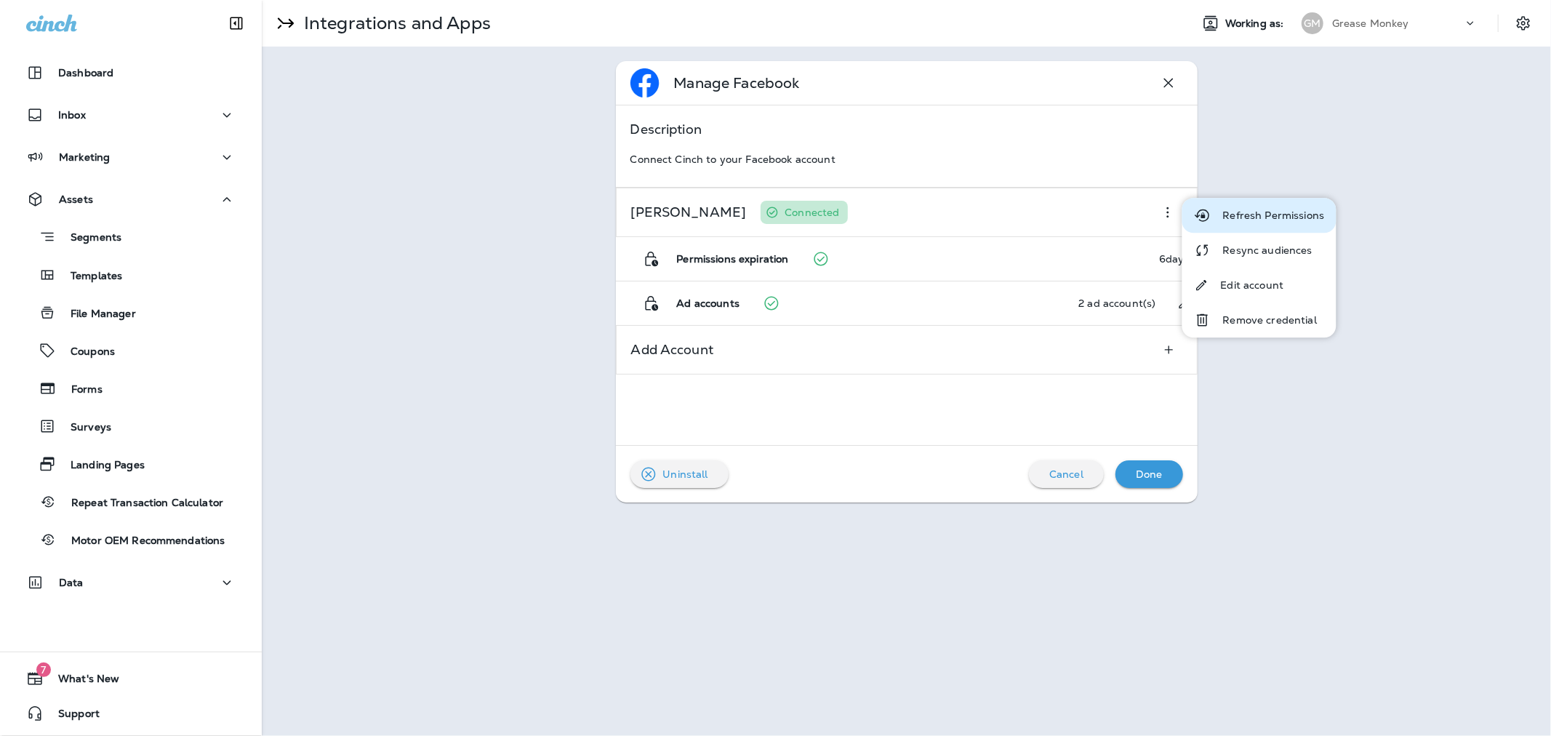
click at [750, 217] on p "Refresh Permissions" at bounding box center [1274, 215] width 102 height 12
